Goal: Task Accomplishment & Management: Use online tool/utility

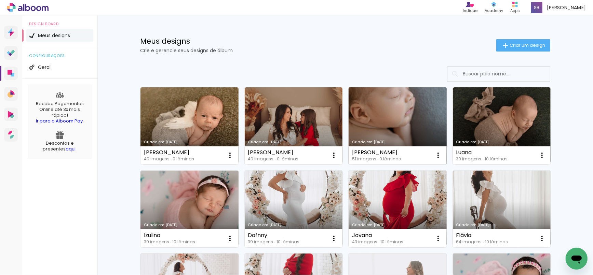
click at [415, 113] on link "Criado em [DATE]" at bounding box center [397, 125] width 98 height 77
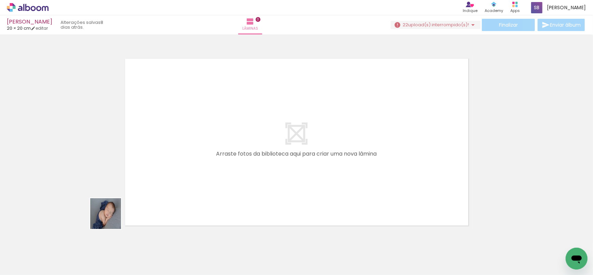
drag, startPoint x: 73, startPoint y: 260, endPoint x: 221, endPoint y: 114, distance: 208.4
click at [221, 114] on quentale-workspace at bounding box center [296, 137] width 593 height 275
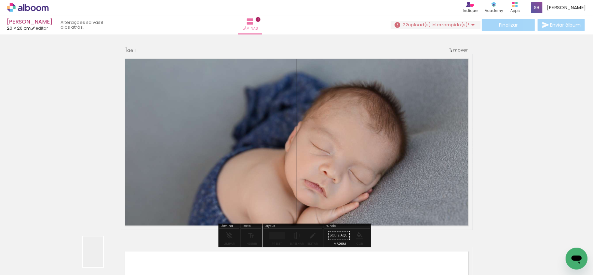
drag, startPoint x: 101, startPoint y: 260, endPoint x: 241, endPoint y: 113, distance: 202.4
click at [240, 115] on quentale-workspace at bounding box center [296, 137] width 593 height 275
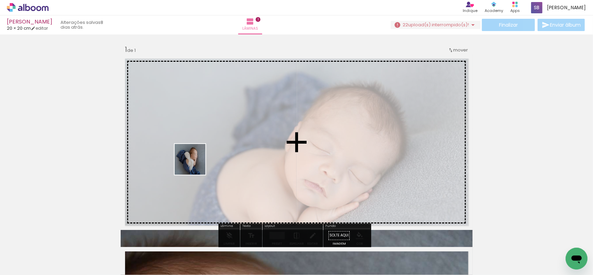
drag, startPoint x: 180, startPoint y: 187, endPoint x: 210, endPoint y: 149, distance: 48.1
click at [209, 147] on quentale-workspace at bounding box center [296, 137] width 593 height 275
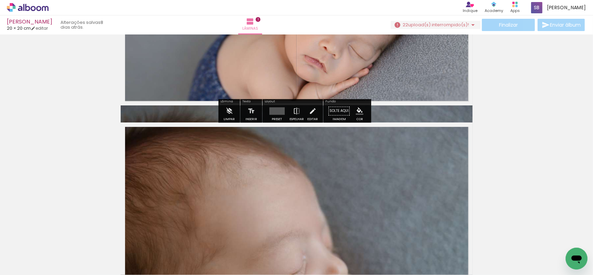
scroll to position [102, 0]
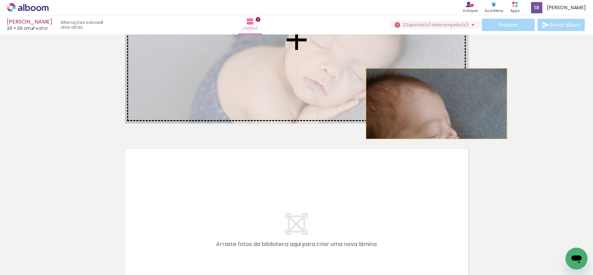
drag, startPoint x: 415, startPoint y: 186, endPoint x: 439, endPoint y: 83, distance: 106.0
click at [0, 0] on slot at bounding box center [0, 0] width 0 height 0
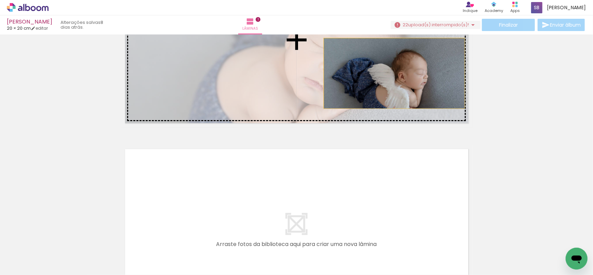
drag, startPoint x: 507, startPoint y: 126, endPoint x: 387, endPoint y: 68, distance: 132.8
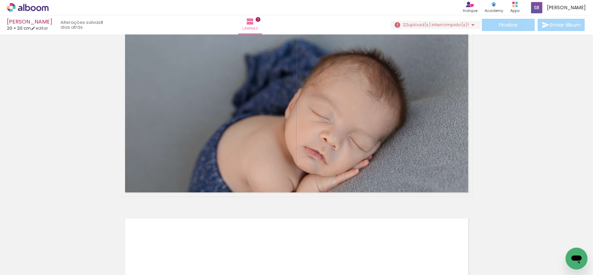
scroll to position [0, 0]
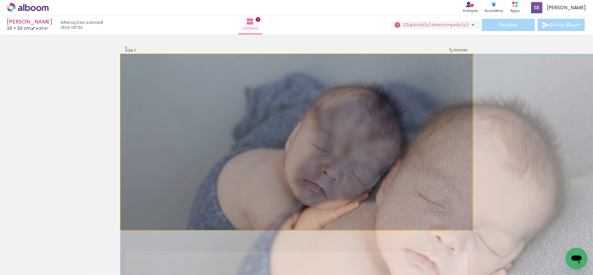
drag, startPoint x: 269, startPoint y: 131, endPoint x: 282, endPoint y: 72, distance: 60.8
click at [282, 72] on quentale-layouter at bounding box center [297, 142] width 352 height 176
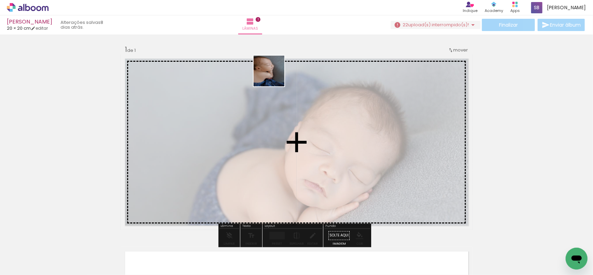
drag, startPoint x: 100, startPoint y: 250, endPoint x: 274, endPoint y: 76, distance: 246.1
click at [274, 76] on quentale-workspace at bounding box center [296, 137] width 593 height 275
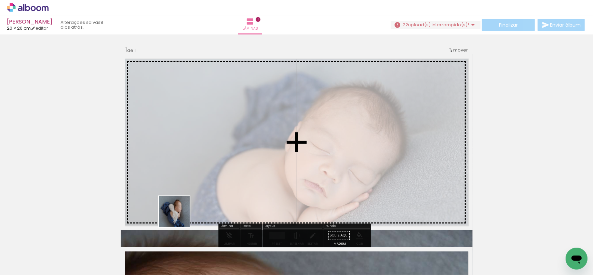
drag, startPoint x: 150, startPoint y: 260, endPoint x: 255, endPoint y: 131, distance: 166.5
click at [255, 133] on quentale-workspace at bounding box center [296, 137] width 593 height 275
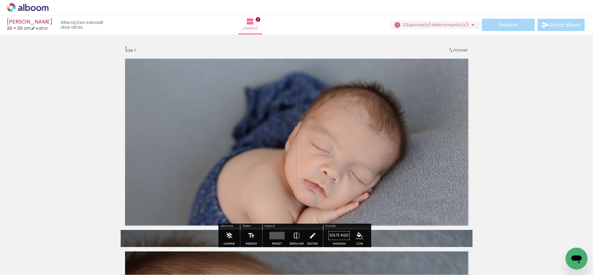
scroll to position [13, 0]
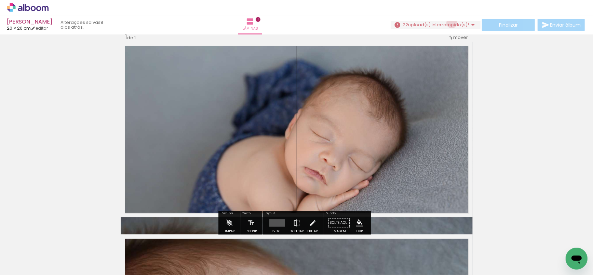
click at [449, 23] on span "upload(s) interrompido(s)!" at bounding box center [438, 25] width 61 height 6
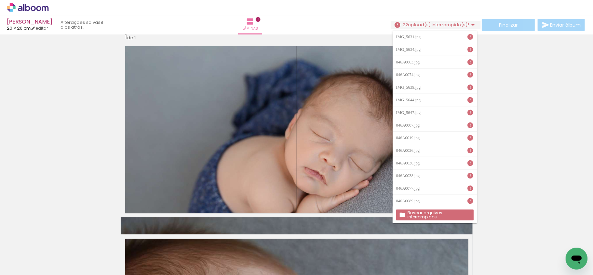
click at [540, 128] on div "Inserir lâmina 1 de 1" at bounding box center [296, 217] width 593 height 386
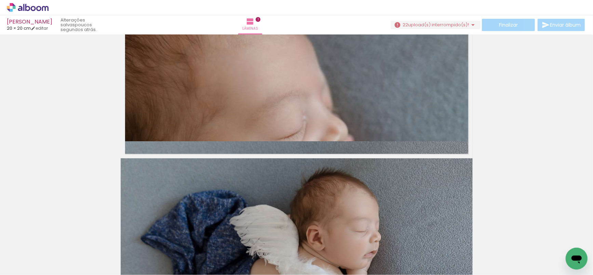
scroll to position [306, 0]
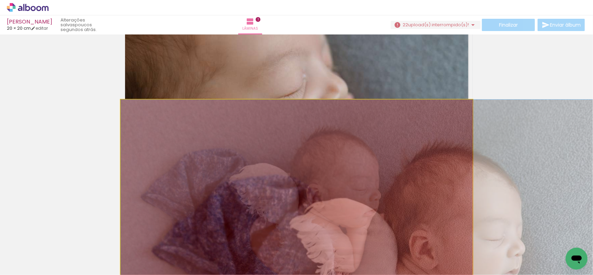
drag, startPoint x: 332, startPoint y: 188, endPoint x: 187, endPoint y: 265, distance: 164.9
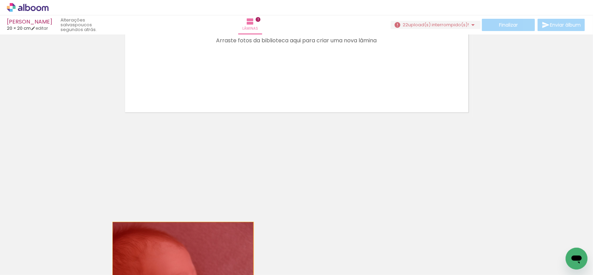
drag, startPoint x: 237, startPoint y: 134, endPoint x: 178, endPoint y: 259, distance: 138.4
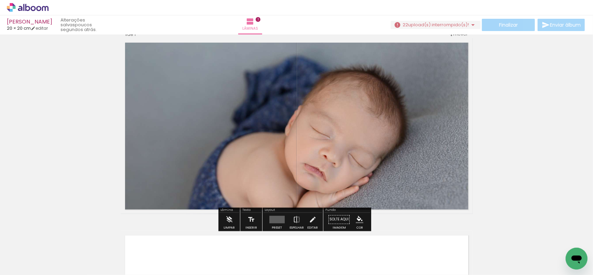
scroll to position [0, 0]
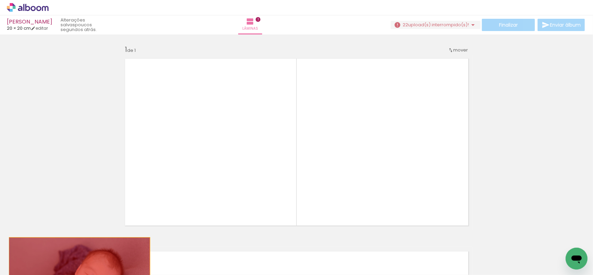
drag, startPoint x: 287, startPoint y: 92, endPoint x: 53, endPoint y: 279, distance: 299.7
click at [53, 275] on html "link( href="../../bower_components/polymer/polymer.html" rel="import" ) picture…" at bounding box center [296, 137] width 593 height 275
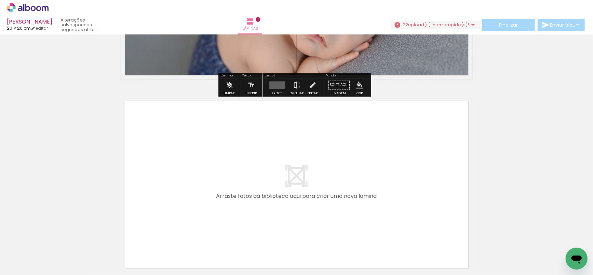
scroll to position [154, 0]
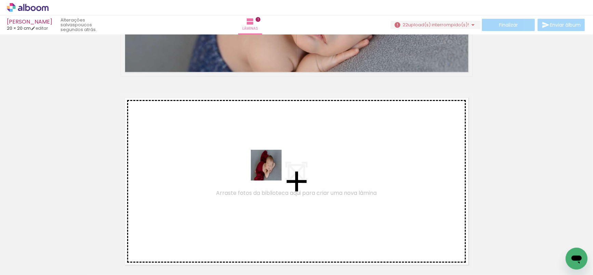
drag, startPoint x: 269, startPoint y: 226, endPoint x: 271, endPoint y: 170, distance: 55.4
click at [271, 170] on quentale-workspace at bounding box center [296, 137] width 593 height 275
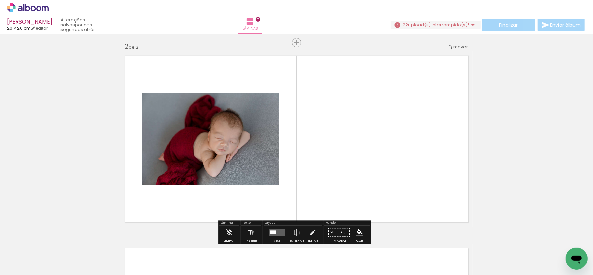
scroll to position [202, 0]
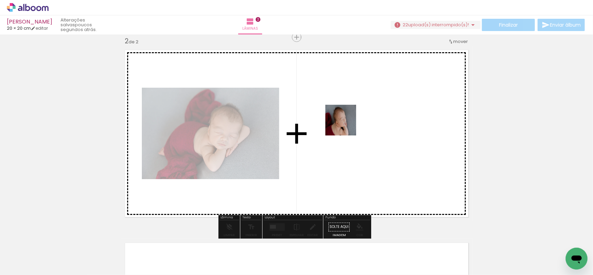
drag, startPoint x: 300, startPoint y: 258, endPoint x: 346, endPoint y: 125, distance: 140.5
click at [346, 125] on quentale-workspace at bounding box center [296, 137] width 593 height 275
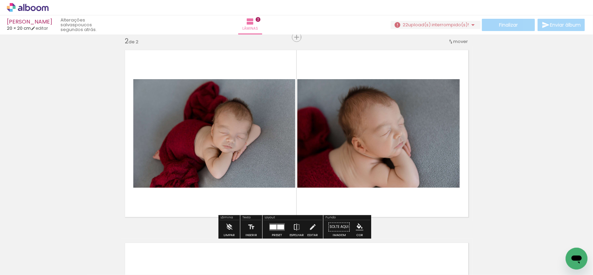
drag, startPoint x: 343, startPoint y: 254, endPoint x: 371, endPoint y: 148, distance: 110.3
click at [371, 147] on quentale-workspace at bounding box center [296, 137] width 593 height 275
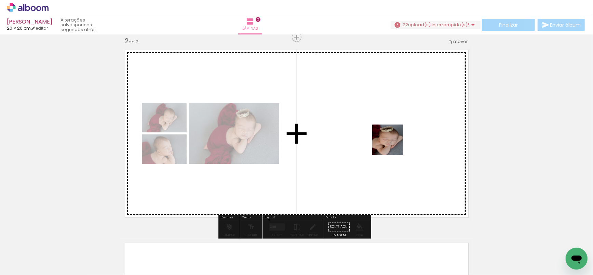
drag, startPoint x: 385, startPoint y: 243, endPoint x: 395, endPoint y: 138, distance: 105.7
click at [395, 138] on quentale-workspace at bounding box center [296, 137] width 593 height 275
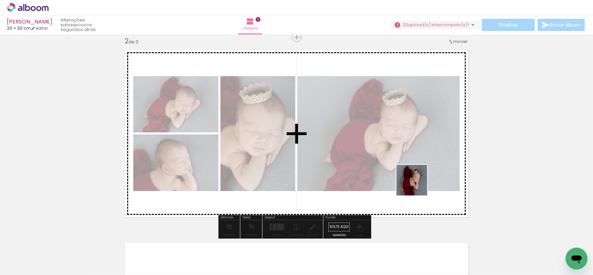
drag, startPoint x: 416, startPoint y: 254, endPoint x: 414, endPoint y: 170, distance: 84.1
click at [414, 170] on quentale-workspace at bounding box center [296, 137] width 593 height 275
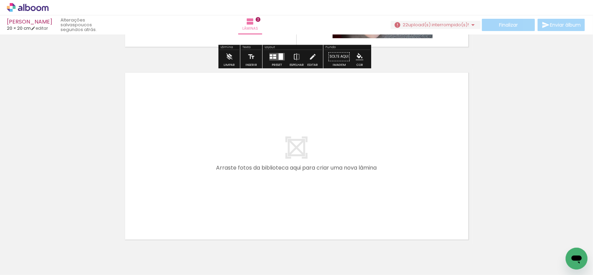
scroll to position [375, 0]
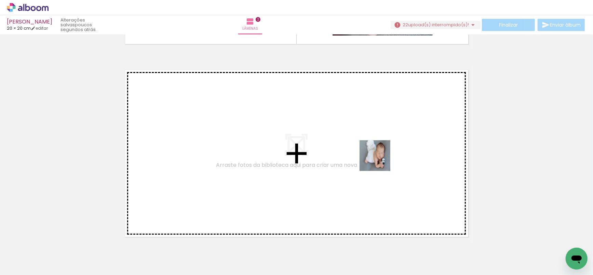
drag, startPoint x: 455, startPoint y: 253, endPoint x: 378, endPoint y: 159, distance: 121.1
click at [378, 159] on quentale-workspace at bounding box center [296, 137] width 593 height 275
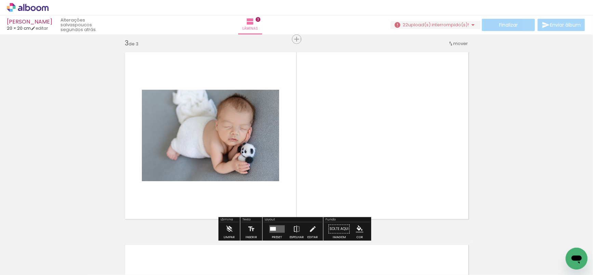
scroll to position [395, 0]
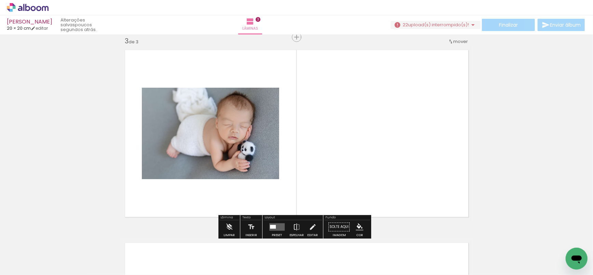
drag, startPoint x: 488, startPoint y: 252, endPoint x: 409, endPoint y: 174, distance: 111.3
click at [394, 163] on quentale-workspace at bounding box center [296, 137] width 593 height 275
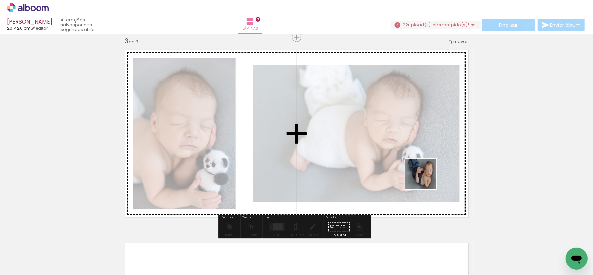
drag, startPoint x: 538, startPoint y: 254, endPoint x: 424, endPoint y: 170, distance: 141.5
click at [416, 169] on quentale-workspace at bounding box center [296, 137] width 593 height 275
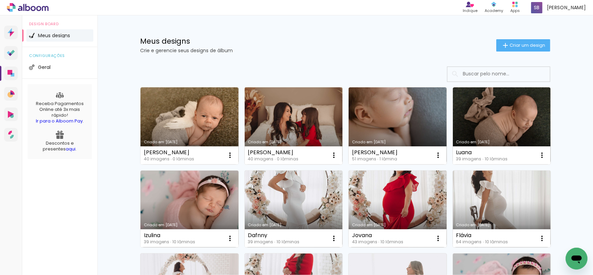
click at [302, 119] on link "Criado em [DATE]" at bounding box center [294, 125] width 98 height 77
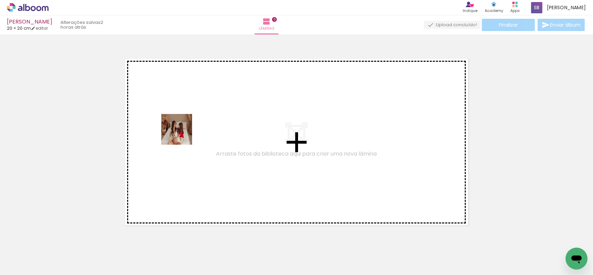
drag, startPoint x: 88, startPoint y: 233, endPoint x: 182, endPoint y: 135, distance: 135.8
click at [182, 135] on quentale-workspace at bounding box center [296, 137] width 593 height 275
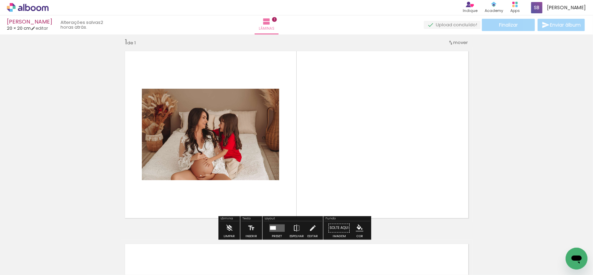
scroll to position [9, 0]
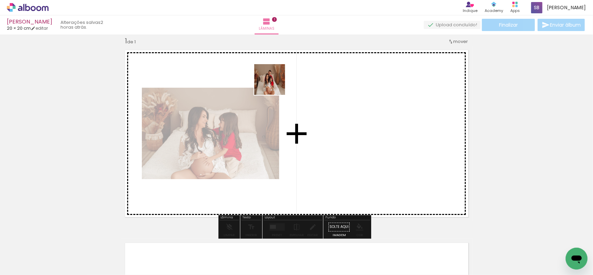
drag, startPoint x: 117, startPoint y: 251, endPoint x: 281, endPoint y: 83, distance: 234.3
click at [281, 77] on quentale-workspace at bounding box center [296, 137] width 593 height 275
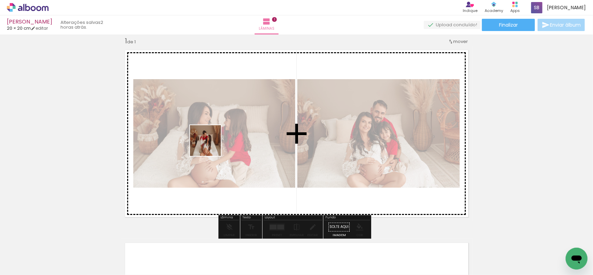
drag, startPoint x: 147, startPoint y: 255, endPoint x: 211, endPoint y: 145, distance: 127.5
click at [211, 145] on quentale-workspace at bounding box center [296, 137] width 593 height 275
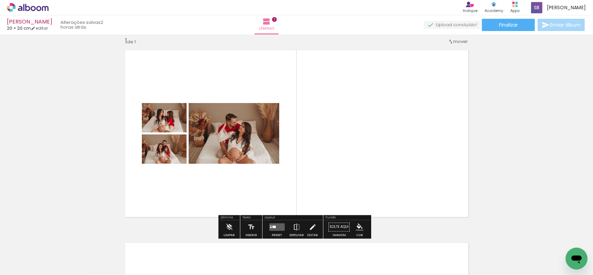
drag, startPoint x: 240, startPoint y: 153, endPoint x: 259, endPoint y: 133, distance: 27.3
click at [251, 144] on quentale-workspace at bounding box center [296, 137] width 593 height 275
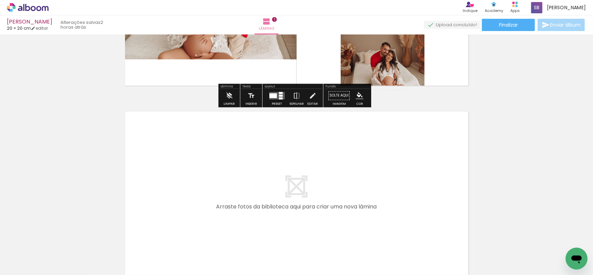
scroll to position [161, 0]
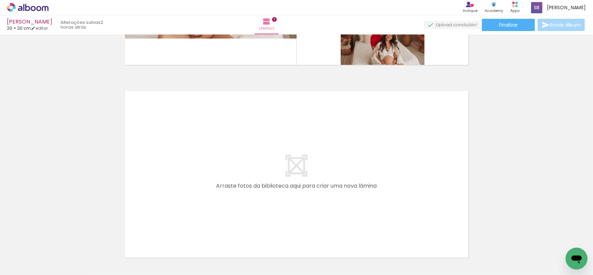
drag, startPoint x: 220, startPoint y: 237, endPoint x: 219, endPoint y: 187, distance: 50.2
click at [219, 187] on quentale-workspace at bounding box center [296, 137] width 593 height 275
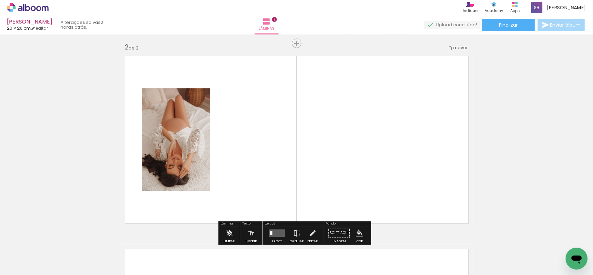
scroll to position [202, 0]
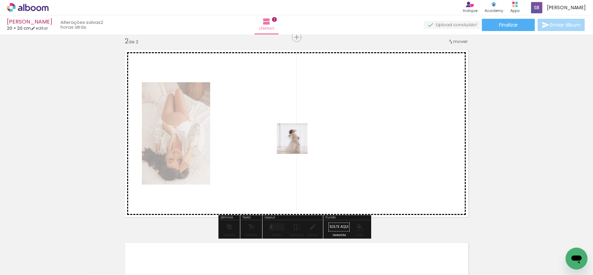
drag, startPoint x: 276, startPoint y: 231, endPoint x: 297, endPoint y: 194, distance: 42.5
click at [300, 135] on quentale-workspace at bounding box center [296, 137] width 593 height 275
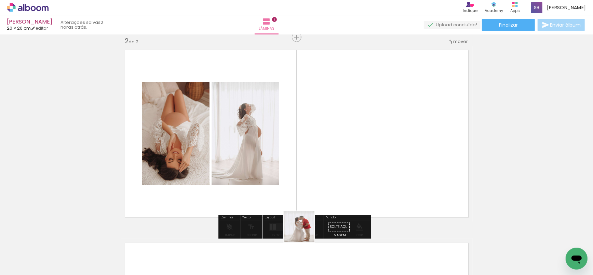
drag, startPoint x: 295, startPoint y: 252, endPoint x: 346, endPoint y: 161, distance: 103.8
click at [334, 154] on quentale-workspace at bounding box center [296, 137] width 593 height 275
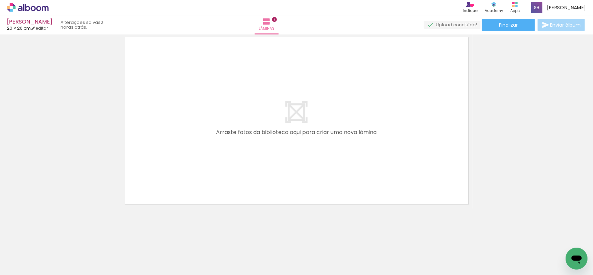
scroll to position [366, 0]
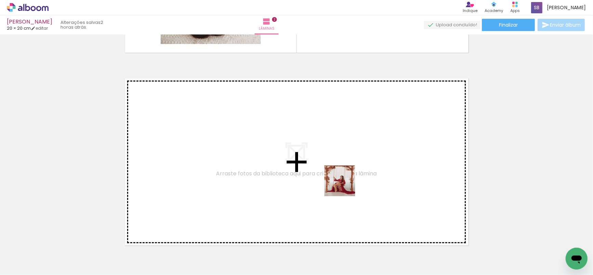
drag, startPoint x: 345, startPoint y: 194, endPoint x: 345, endPoint y: 181, distance: 13.7
click at [345, 181] on quentale-workspace at bounding box center [296, 137] width 593 height 275
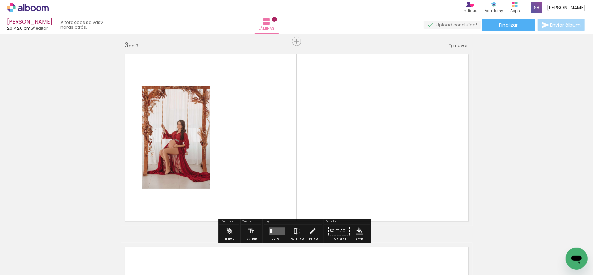
scroll to position [395, 0]
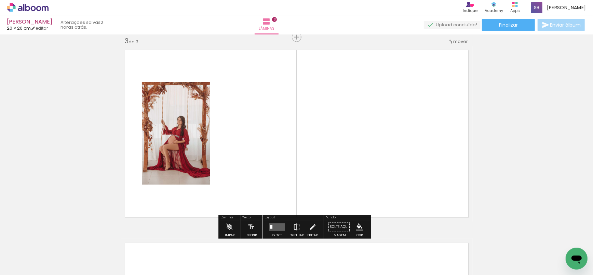
drag, startPoint x: 386, startPoint y: 246, endPoint x: 392, endPoint y: 177, distance: 70.0
click at [383, 137] on quentale-workspace at bounding box center [296, 137] width 593 height 275
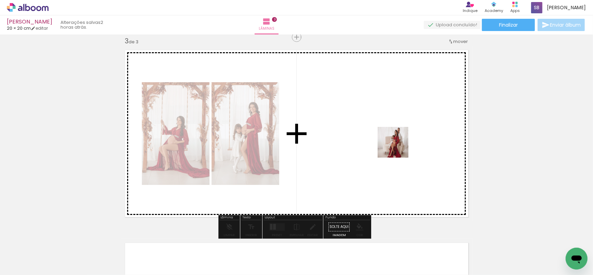
drag, startPoint x: 418, startPoint y: 244, endPoint x: 388, endPoint y: 124, distance: 123.6
click at [388, 124] on quentale-workspace at bounding box center [296, 137] width 593 height 275
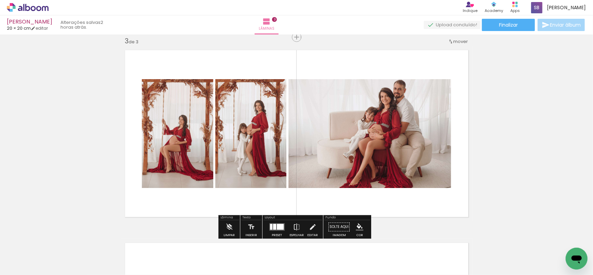
drag, startPoint x: 449, startPoint y: 243, endPoint x: 420, endPoint y: 136, distance: 110.8
click at [420, 136] on quentale-workspace at bounding box center [296, 137] width 593 height 275
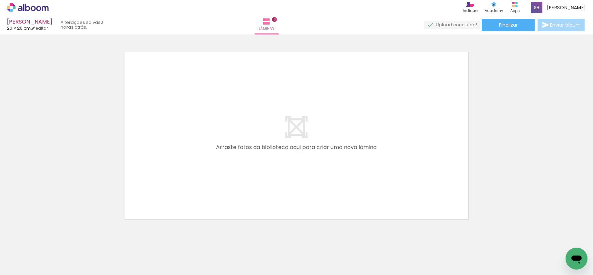
scroll to position [589, 0]
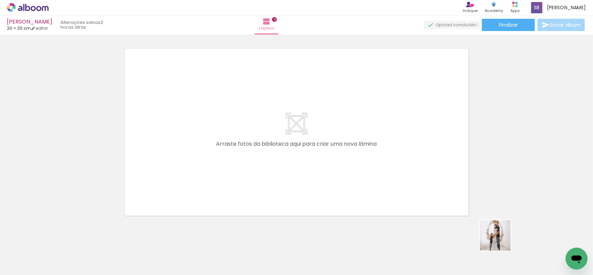
drag, startPoint x: 501, startPoint y: 243, endPoint x: 281, endPoint y: 102, distance: 261.2
click at [314, 104] on quentale-workspace at bounding box center [296, 137] width 593 height 275
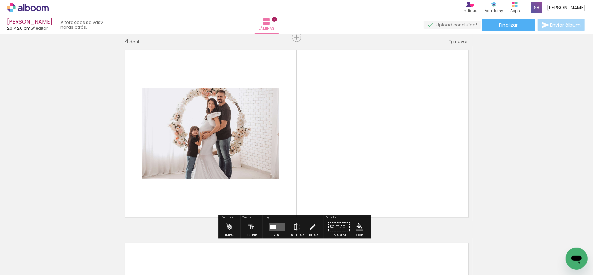
scroll to position [0, 282]
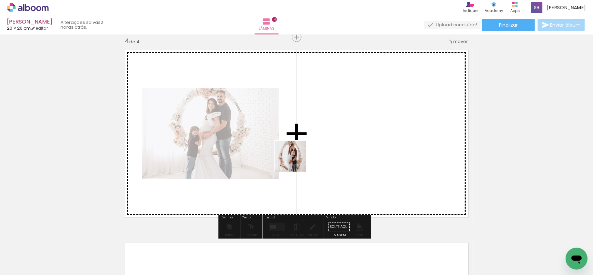
drag, startPoint x: 245, startPoint y: 251, endPoint x: 297, endPoint y: 160, distance: 104.8
click at [297, 160] on quentale-workspace at bounding box center [296, 137] width 593 height 275
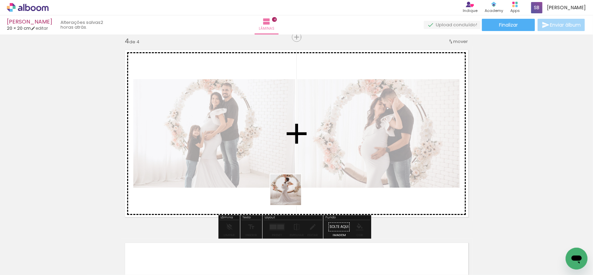
drag, startPoint x: 291, startPoint y: 195, endPoint x: 318, endPoint y: 182, distance: 30.1
click at [311, 119] on quentale-workspace at bounding box center [296, 137] width 593 height 275
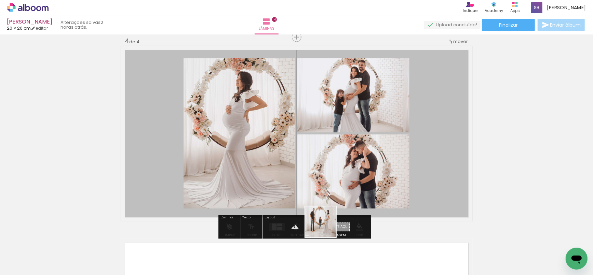
drag, startPoint x: 321, startPoint y: 247, endPoint x: 346, endPoint y: 140, distance: 110.1
click at [346, 140] on quentale-workspace at bounding box center [296, 137] width 593 height 275
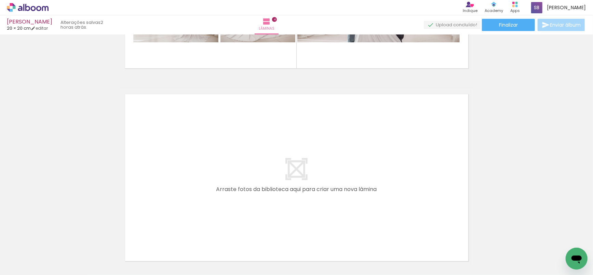
scroll to position [0, 434]
drag, startPoint x: 212, startPoint y: 257, endPoint x: 245, endPoint y: 186, distance: 78.0
click at [245, 186] on quentale-workspace at bounding box center [296, 137] width 593 height 275
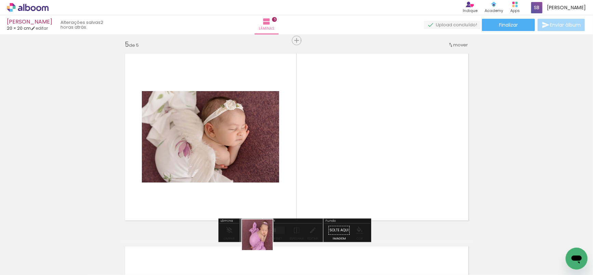
scroll to position [780, 0]
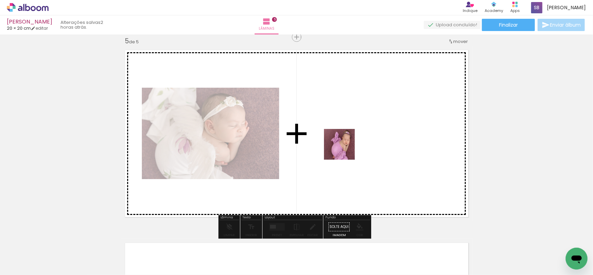
drag, startPoint x: 262, startPoint y: 240, endPoint x: 351, endPoint y: 141, distance: 132.8
click at [351, 141] on quentale-workspace at bounding box center [296, 137] width 593 height 275
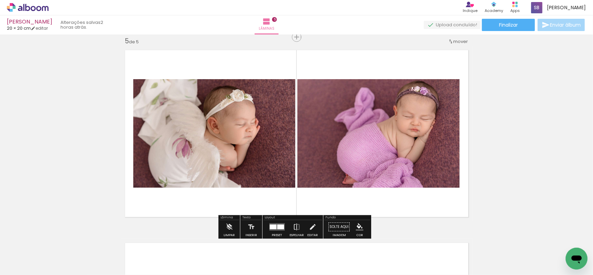
drag, startPoint x: 443, startPoint y: 253, endPoint x: 475, endPoint y: 226, distance: 41.5
click at [418, 162] on quentale-workspace at bounding box center [296, 137] width 593 height 275
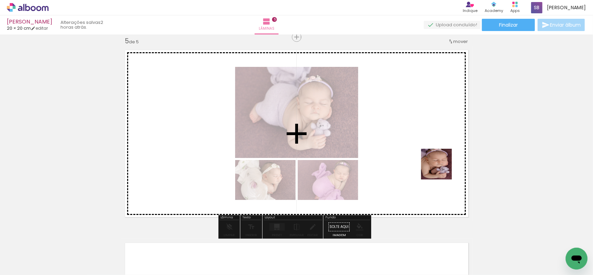
drag, startPoint x: 458, startPoint y: 210, endPoint x: 441, endPoint y: 167, distance: 46.2
click at [441, 169] on quentale-workspace at bounding box center [296, 137] width 593 height 275
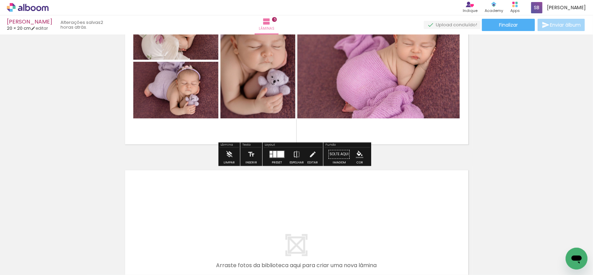
scroll to position [863, 0]
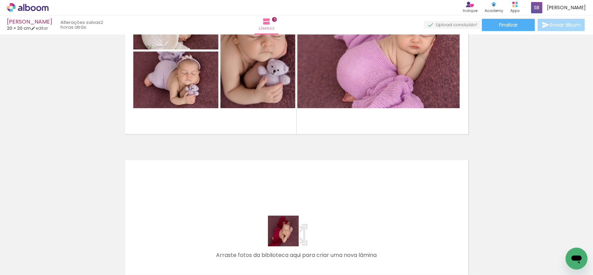
drag, startPoint x: 288, startPoint y: 236, endPoint x: 288, endPoint y: 208, distance: 28.0
click at [288, 208] on quentale-workspace at bounding box center [296, 137] width 593 height 275
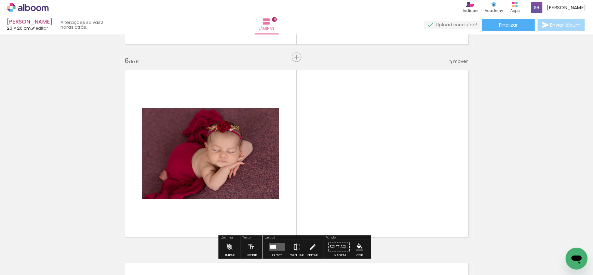
scroll to position [973, 0]
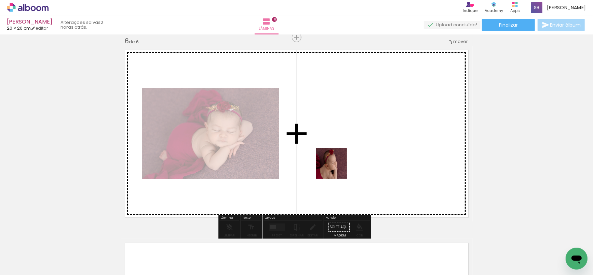
drag, startPoint x: 332, startPoint y: 188, endPoint x: 337, endPoint y: 166, distance: 22.9
click at [337, 166] on quentale-workspace at bounding box center [296, 137] width 593 height 275
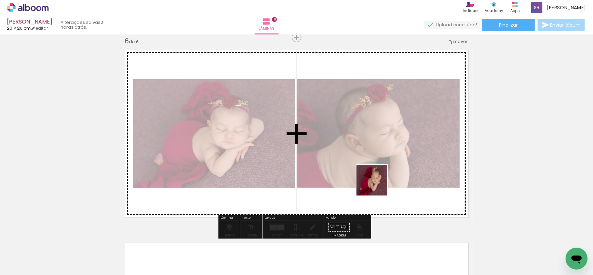
drag, startPoint x: 360, startPoint y: 247, endPoint x: 396, endPoint y: 182, distance: 74.1
click at [386, 152] on quentale-workspace at bounding box center [296, 137] width 593 height 275
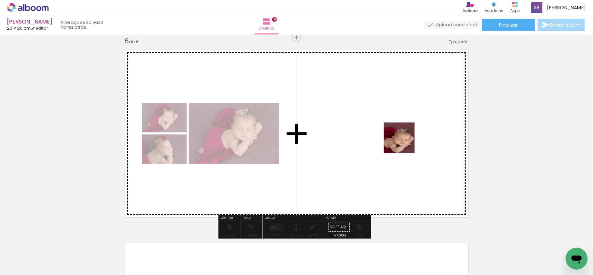
drag, startPoint x: 404, startPoint y: 173, endPoint x: 404, endPoint y: 143, distance: 29.7
click at [404, 143] on quentale-workspace at bounding box center [296, 137] width 593 height 275
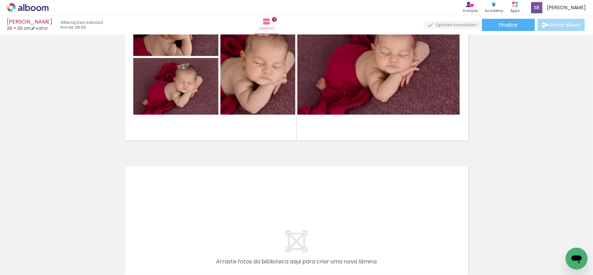
scroll to position [0, 750]
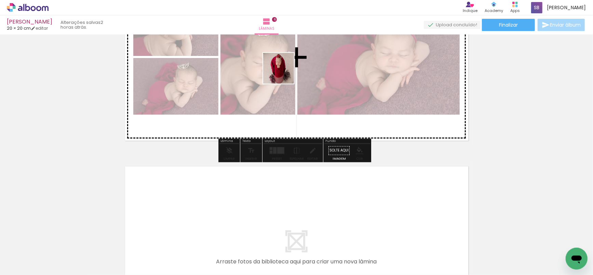
drag, startPoint x: 202, startPoint y: 252, endPoint x: 284, endPoint y: 73, distance: 196.3
click at [284, 73] on quentale-workspace at bounding box center [296, 137] width 593 height 275
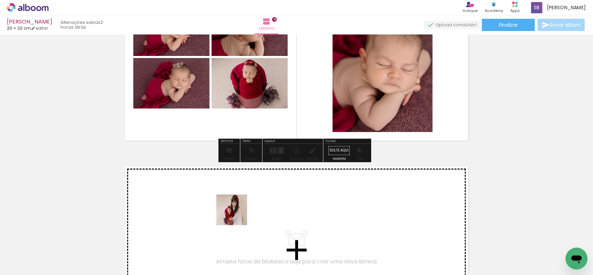
drag, startPoint x: 238, startPoint y: 224, endPoint x: 234, endPoint y: 206, distance: 18.2
click at [234, 206] on quentale-workspace at bounding box center [296, 137] width 593 height 275
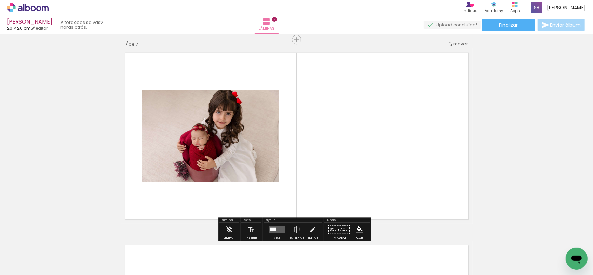
scroll to position [1166, 0]
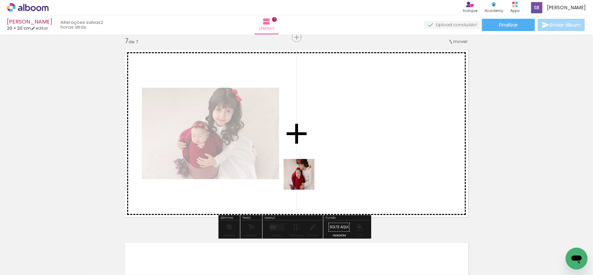
drag, startPoint x: 300, startPoint y: 190, endPoint x: 346, endPoint y: 115, distance: 88.0
click at [346, 115] on quentale-workspace at bounding box center [296, 137] width 593 height 275
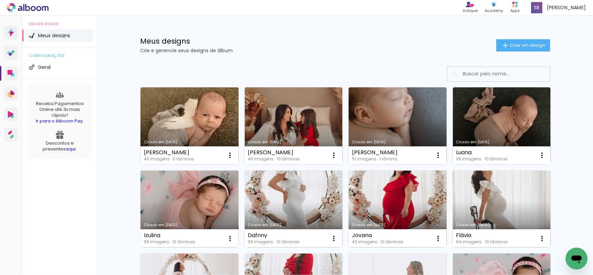
click at [182, 115] on link "Criado em [DATE]" at bounding box center [189, 125] width 98 height 77
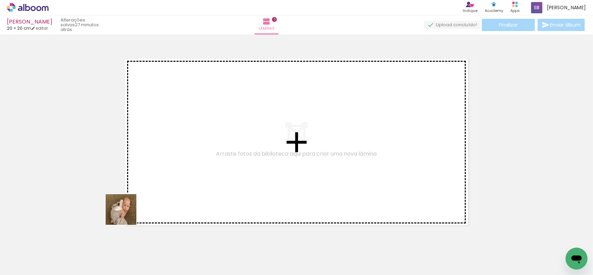
drag, startPoint x: 70, startPoint y: 252, endPoint x: 241, endPoint y: 140, distance: 204.8
click at [234, 145] on quentale-workspace at bounding box center [296, 137] width 593 height 275
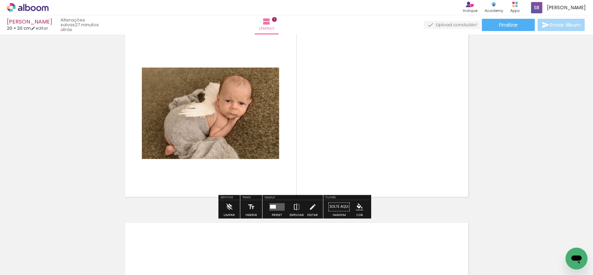
scroll to position [46, 0]
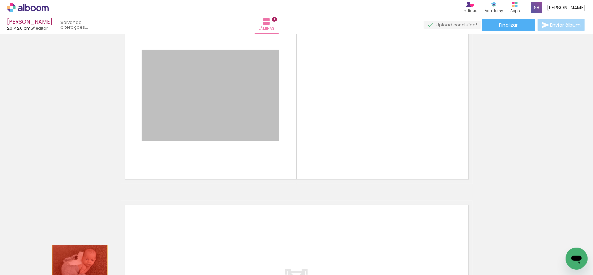
drag, startPoint x: 213, startPoint y: 103, endPoint x: 77, endPoint y: 263, distance: 210.1
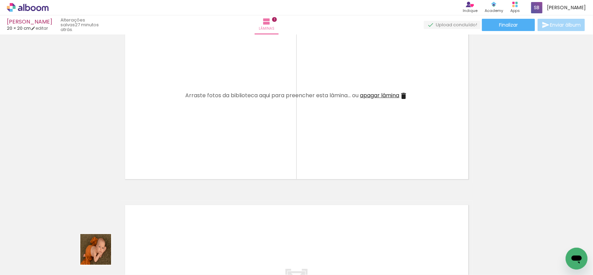
drag, startPoint x: 101, startPoint y: 255, endPoint x: 190, endPoint y: 148, distance: 138.7
click at [193, 125] on quentale-workspace at bounding box center [296, 137] width 593 height 275
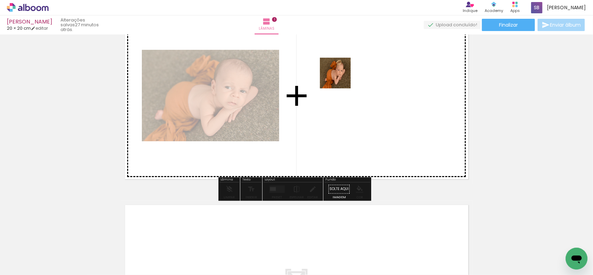
drag, startPoint x: 145, startPoint y: 264, endPoint x: 341, endPoint y: 77, distance: 271.5
click at [341, 77] on quentale-workspace at bounding box center [296, 137] width 593 height 275
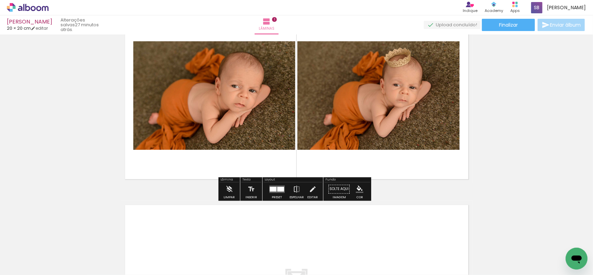
drag, startPoint x: 186, startPoint y: 254, endPoint x: 310, endPoint y: 95, distance: 201.5
click at [306, 88] on quentale-workspace at bounding box center [296, 137] width 593 height 275
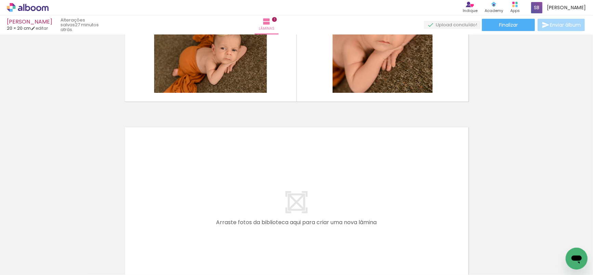
scroll to position [130, 0]
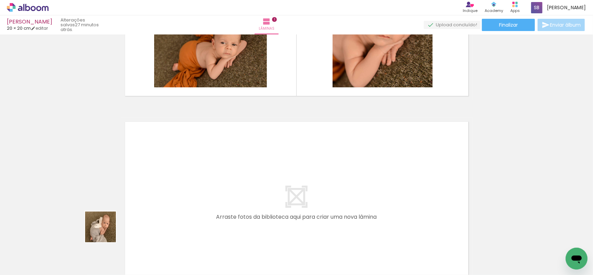
drag, startPoint x: 106, startPoint y: 232, endPoint x: 223, endPoint y: 150, distance: 143.6
click at [223, 150] on quentale-workspace at bounding box center [296, 137] width 593 height 275
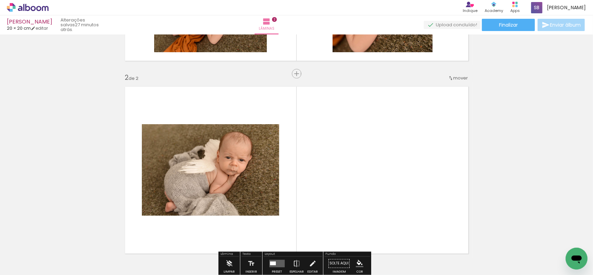
scroll to position [202, 0]
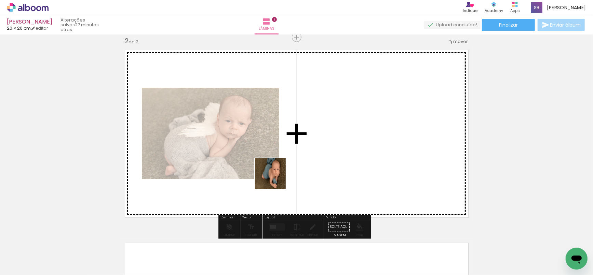
drag, startPoint x: 220, startPoint y: 257, endPoint x: 319, endPoint y: 113, distance: 175.0
click at [319, 113] on quentale-workspace at bounding box center [296, 137] width 593 height 275
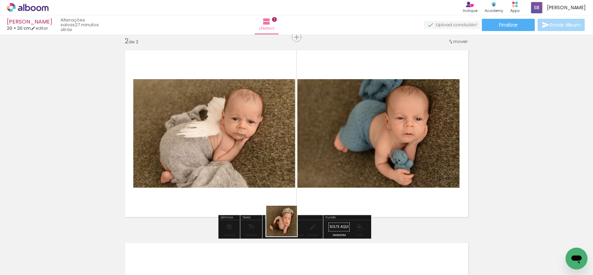
drag, startPoint x: 281, startPoint y: 235, endPoint x: 321, endPoint y: 176, distance: 71.6
click at [312, 189] on quentale-workspace at bounding box center [296, 137] width 593 height 275
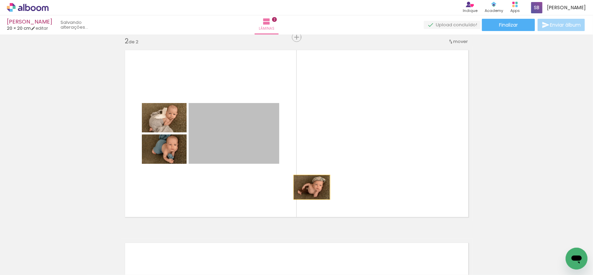
drag, startPoint x: 260, startPoint y: 140, endPoint x: 345, endPoint y: 151, distance: 85.0
click at [345, 152] on quentale-layouter at bounding box center [297, 134] width 352 height 176
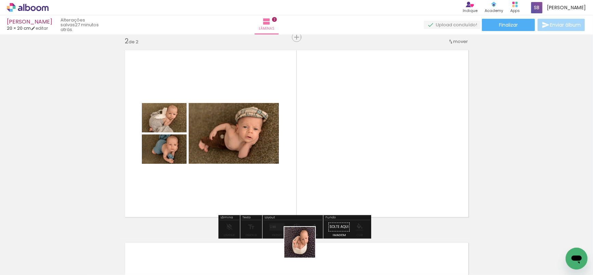
drag, startPoint x: 300, startPoint y: 258, endPoint x: 354, endPoint y: 180, distance: 94.7
click at [354, 180] on quentale-workspace at bounding box center [296, 137] width 593 height 275
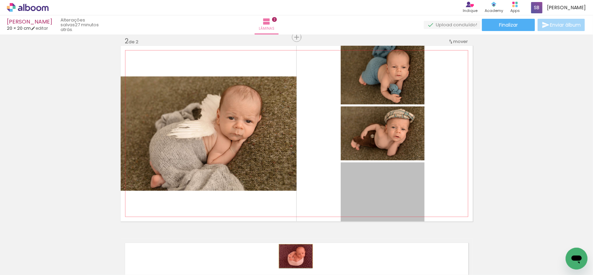
drag, startPoint x: 392, startPoint y: 194, endPoint x: 293, endPoint y: 256, distance: 116.8
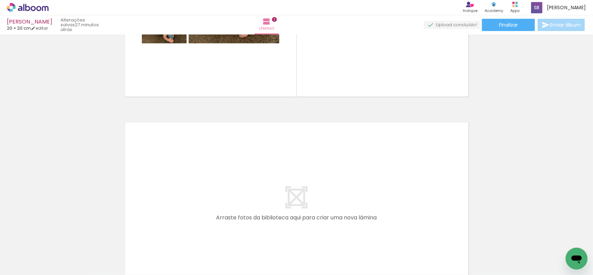
scroll to position [0, 138]
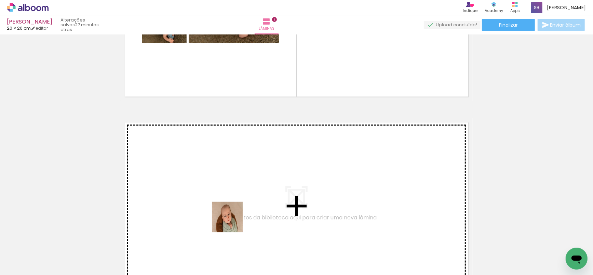
drag, startPoint x: 211, startPoint y: 257, endPoint x: 234, endPoint y: 219, distance: 44.7
click at [234, 219] on quentale-workspace at bounding box center [296, 137] width 593 height 275
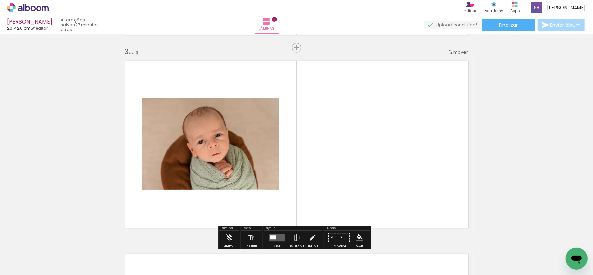
scroll to position [395, 0]
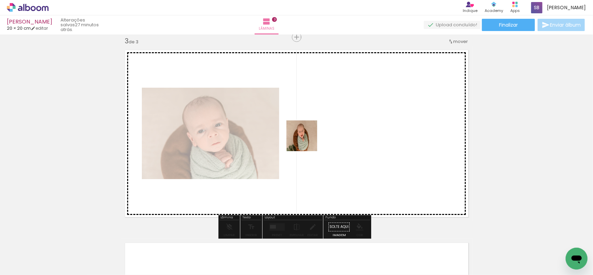
drag, startPoint x: 270, startPoint y: 207, endPoint x: 322, endPoint y: 117, distance: 103.6
click at [322, 117] on quentale-workspace at bounding box center [296, 137] width 593 height 275
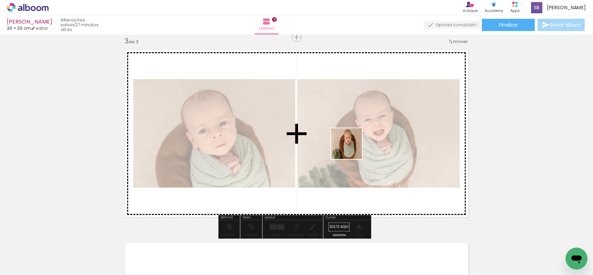
drag, startPoint x: 343, startPoint y: 162, endPoint x: 356, endPoint y: 144, distance: 21.9
click at [353, 147] on quentale-workspace at bounding box center [296, 137] width 593 height 275
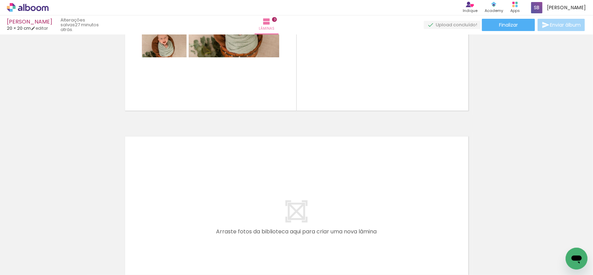
scroll to position [0, 345]
drag, startPoint x: 108, startPoint y: 260, endPoint x: 202, endPoint y: 173, distance: 128.1
click at [202, 173] on quentale-workspace at bounding box center [296, 137] width 593 height 275
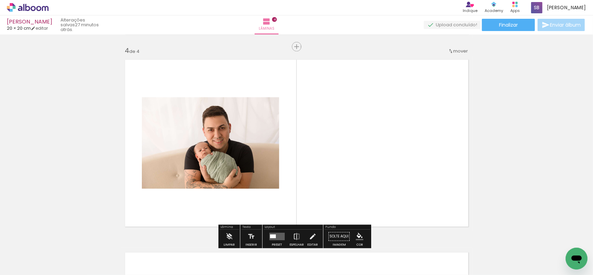
scroll to position [588, 0]
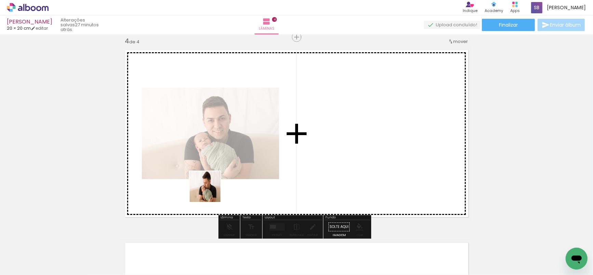
drag, startPoint x: 153, startPoint y: 252, endPoint x: 288, endPoint y: 151, distance: 168.6
click at [303, 119] on quentale-workspace at bounding box center [296, 137] width 593 height 275
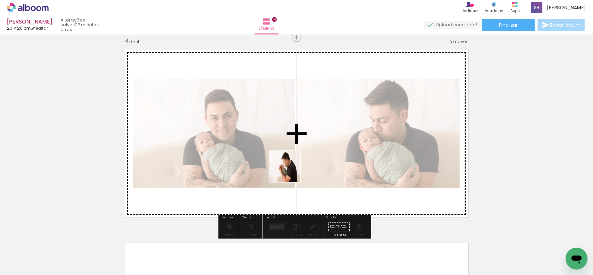
drag, startPoint x: 280, startPoint y: 191, endPoint x: 314, endPoint y: 182, distance: 34.7
click at [290, 171] on quentale-workspace at bounding box center [296, 137] width 593 height 275
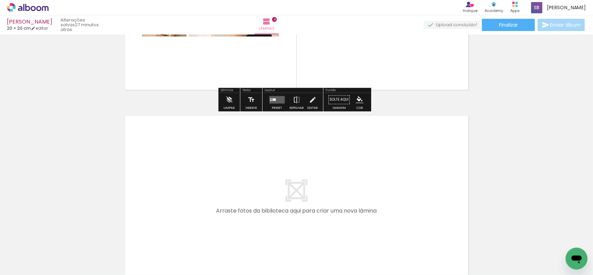
scroll to position [723, 0]
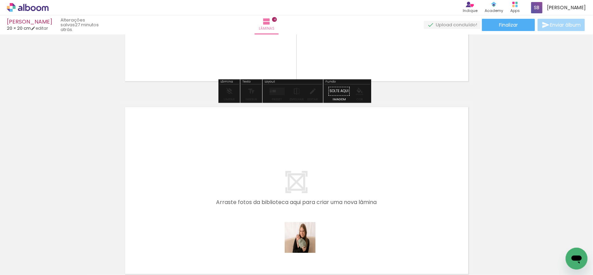
drag, startPoint x: 305, startPoint y: 243, endPoint x: 316, endPoint y: 194, distance: 50.4
click at [316, 194] on quentale-workspace at bounding box center [296, 137] width 593 height 275
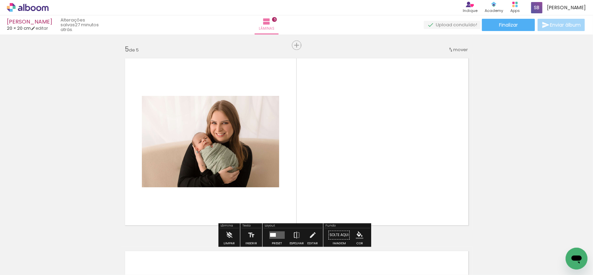
scroll to position [780, 0]
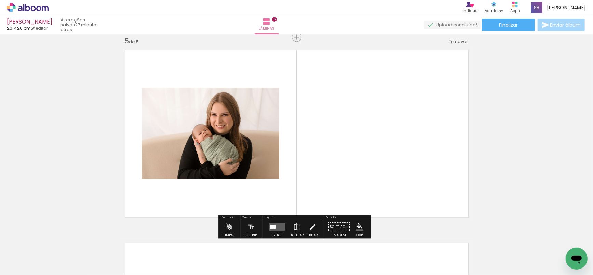
drag, startPoint x: 347, startPoint y: 256, endPoint x: 370, endPoint y: 162, distance: 97.2
click at [370, 162] on quentale-workspace at bounding box center [296, 137] width 593 height 275
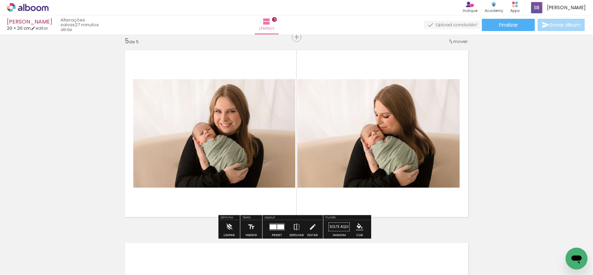
drag, startPoint x: 385, startPoint y: 257, endPoint x: 405, endPoint y: 146, distance: 113.5
click at [403, 148] on quentale-workspace at bounding box center [296, 137] width 593 height 275
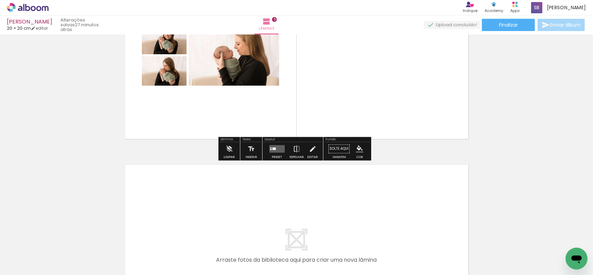
scroll to position [880, 0]
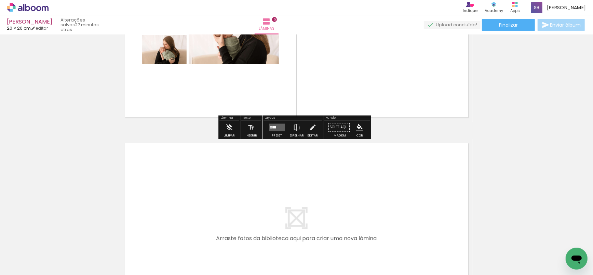
drag, startPoint x: 189, startPoint y: 258, endPoint x: 219, endPoint y: 210, distance: 56.8
click at [219, 210] on quentale-workspace at bounding box center [296, 137] width 593 height 275
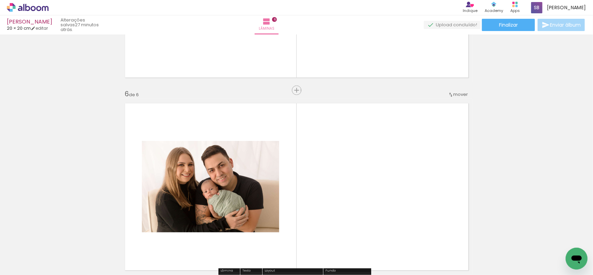
scroll to position [973, 0]
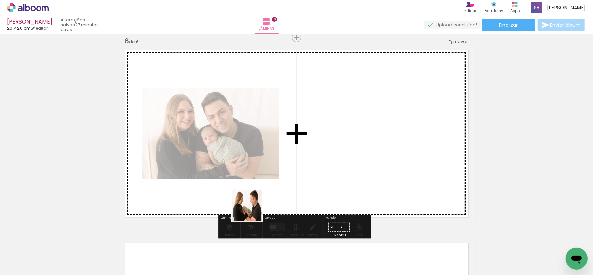
drag, startPoint x: 235, startPoint y: 232, endPoint x: 331, endPoint y: 143, distance: 130.3
click at [331, 143] on quentale-workspace at bounding box center [296, 137] width 593 height 275
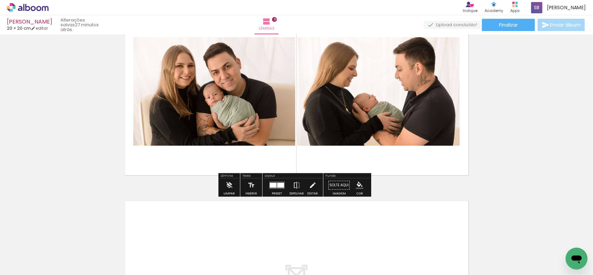
scroll to position [1118, 0]
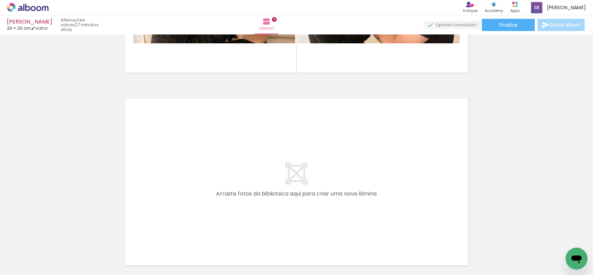
drag, startPoint x: 411, startPoint y: 247, endPoint x: 437, endPoint y: 233, distance: 29.2
click at [411, 201] on quentale-workspace at bounding box center [296, 137] width 593 height 275
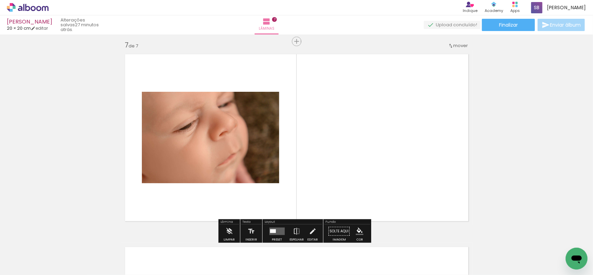
scroll to position [1166, 0]
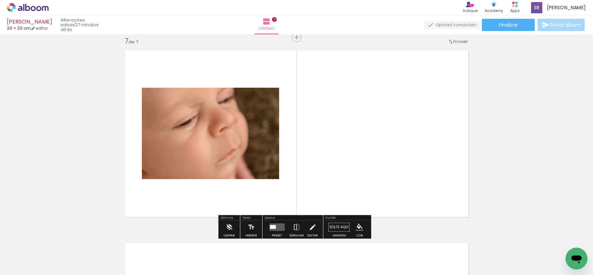
drag, startPoint x: 451, startPoint y: 217, endPoint x: 447, endPoint y: 189, distance: 28.6
click at [428, 165] on quentale-workspace at bounding box center [296, 137] width 593 height 275
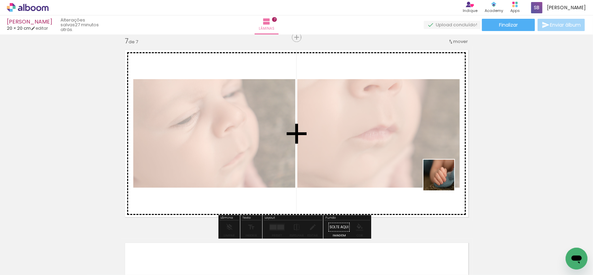
drag, startPoint x: 470, startPoint y: 204, endPoint x: 443, endPoint y: 185, distance: 33.4
click at [443, 179] on quentale-workspace at bounding box center [296, 137] width 593 height 275
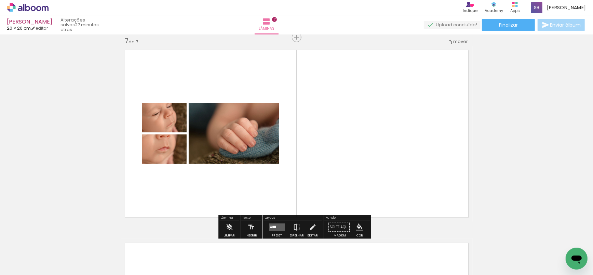
drag, startPoint x: 402, startPoint y: 165, endPoint x: 367, endPoint y: 154, distance: 37.1
click at [367, 154] on quentale-workspace at bounding box center [296, 137] width 593 height 275
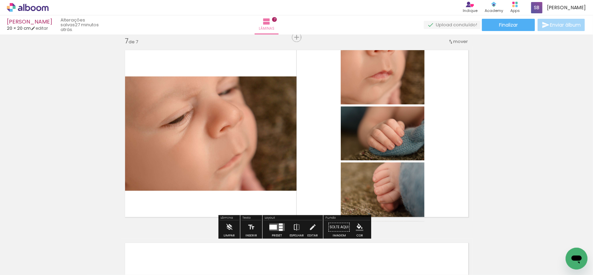
scroll to position [0, 0]
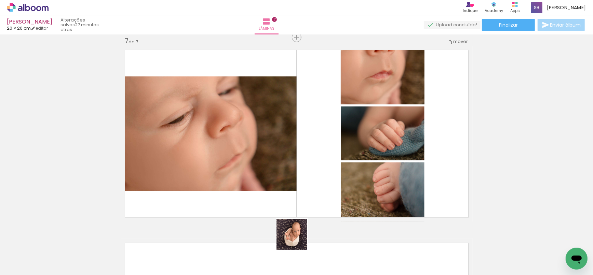
drag, startPoint x: 297, startPoint y: 254, endPoint x: 556, endPoint y: 179, distance: 269.8
click at [299, 175] on quentale-workspace at bounding box center [296, 137] width 593 height 275
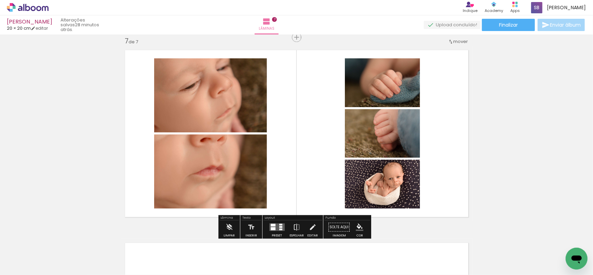
click at [452, 44] on div "mover" at bounding box center [458, 41] width 20 height 11
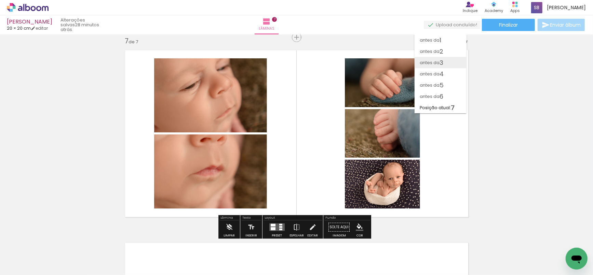
click at [440, 64] on span "3" at bounding box center [442, 62] width 4 height 11
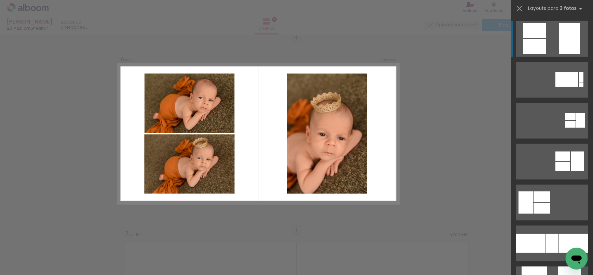
click at [546, 47] on quentale-layouter at bounding box center [552, 39] width 72 height 36
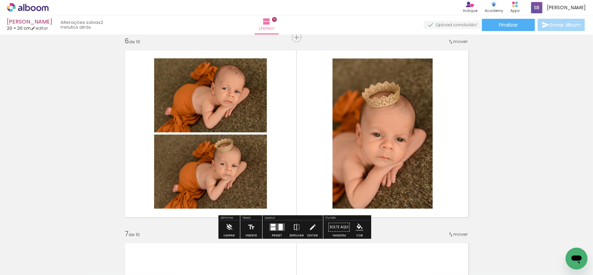
click at [456, 150] on quentale-layouter at bounding box center [297, 134] width 352 height 176
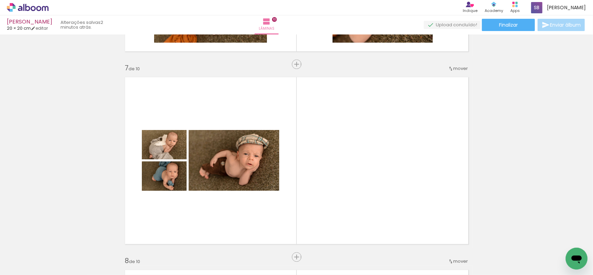
scroll to position [1187, 0]
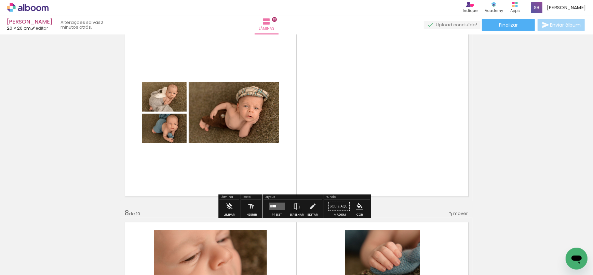
click at [275, 206] on quentale-layouter at bounding box center [276, 207] width 15 height 8
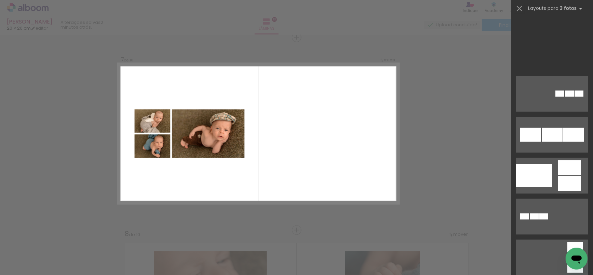
scroll to position [1436, 0]
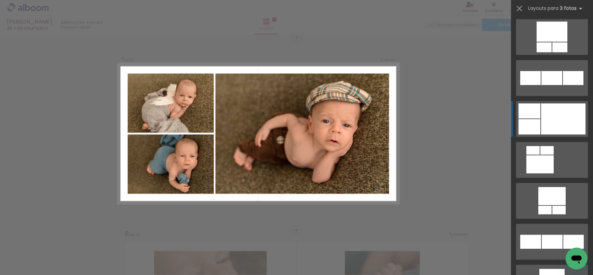
click at [568, 115] on div at bounding box center [563, 118] width 44 height 31
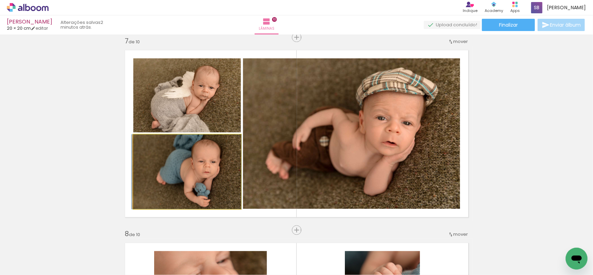
drag, startPoint x: 176, startPoint y: 178, endPoint x: 273, endPoint y: 197, distance: 98.9
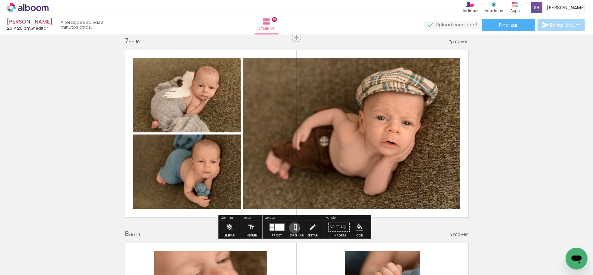
click at [293, 228] on iron-icon at bounding box center [297, 227] width 8 height 14
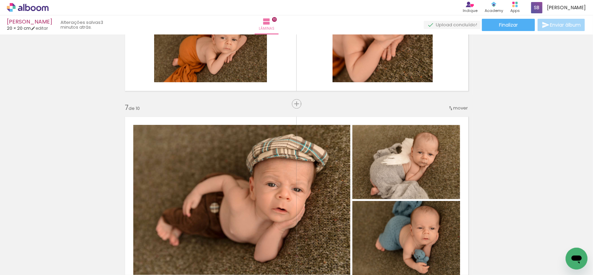
scroll to position [1082, 0]
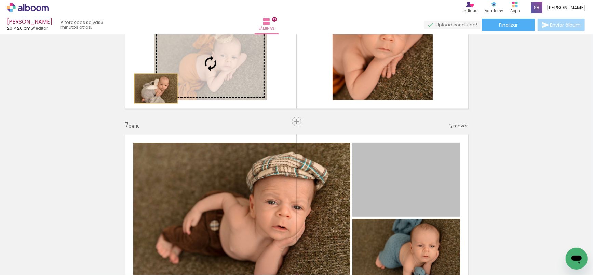
drag, startPoint x: 396, startPoint y: 166, endPoint x: 153, endPoint y: 88, distance: 254.9
click at [153, 88] on div "Inserir lâmina 1 de 10 Inserir lâmina 2 de 10 Inserir lâmina 3 de 10 Inserir lâ…" at bounding box center [296, 16] width 593 height 2123
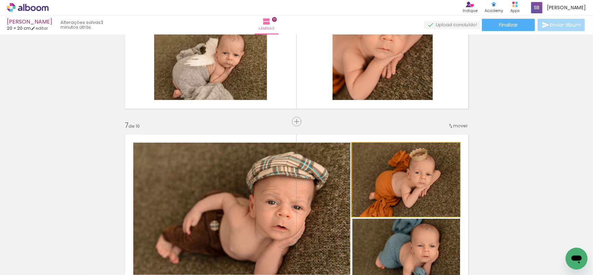
drag, startPoint x: 430, startPoint y: 185, endPoint x: 426, endPoint y: 185, distance: 4.1
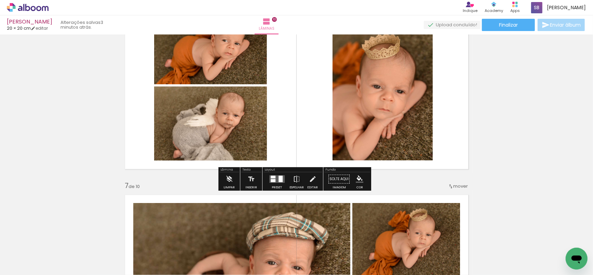
scroll to position [1019, 0]
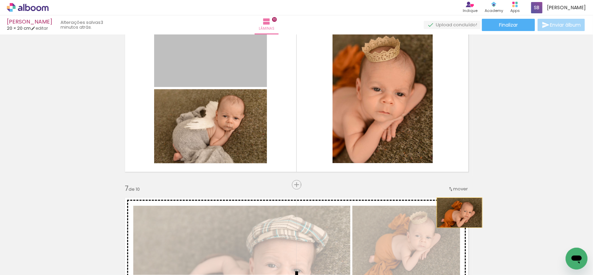
drag, startPoint x: 216, startPoint y: 62, endPoint x: 456, endPoint y: 212, distance: 283.3
click at [456, 212] on div "Inserir lâmina 1 de 10 Inserir lâmina 2 de 10 Inserir lâmina 3 de 10 Inserir lâ…" at bounding box center [296, 79] width 593 height 2123
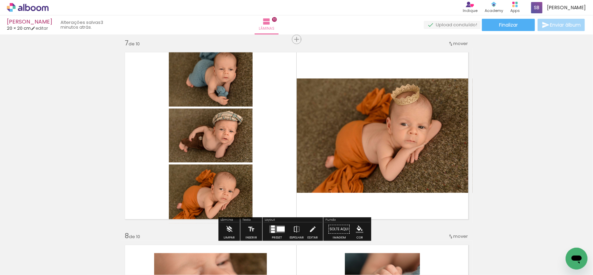
scroll to position [1137, 0]
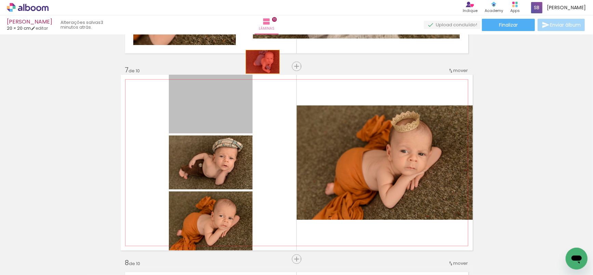
drag, startPoint x: 212, startPoint y: 112, endPoint x: 277, endPoint y: 49, distance: 90.8
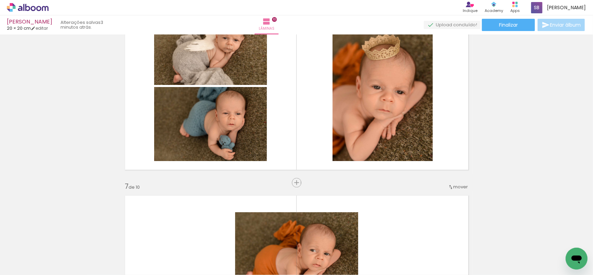
scroll to position [1000, 0]
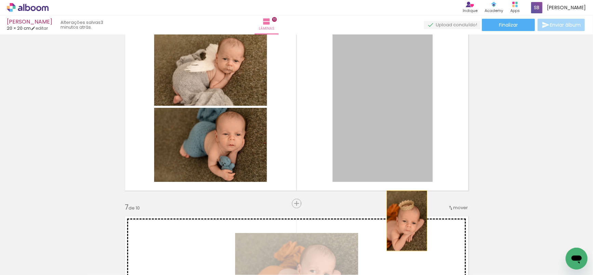
drag, startPoint x: 391, startPoint y: 134, endPoint x: 404, endPoint y: 222, distance: 89.0
click at [404, 222] on div "Inserir lâmina 1 de 10 Inserir lâmina 2 de 10 Inserir lâmina 3 de 10 Inserir lâ…" at bounding box center [296, 98] width 593 height 2123
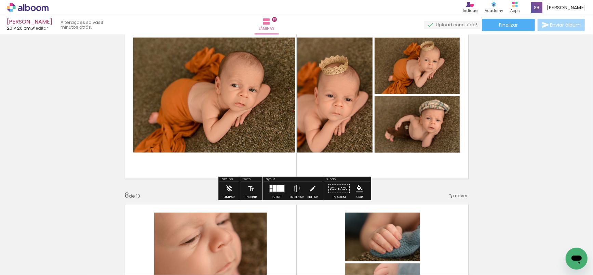
scroll to position [1215, 0]
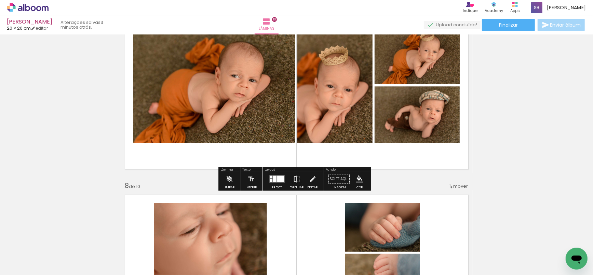
click at [285, 183] on paper-button "Preset" at bounding box center [277, 180] width 22 height 17
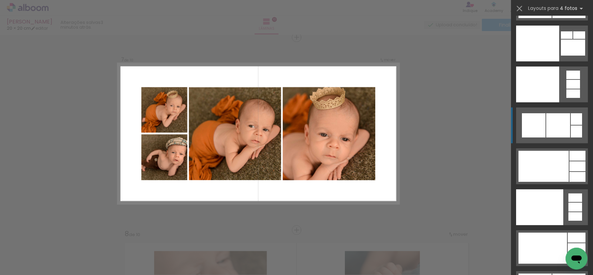
scroll to position [14801, 0]
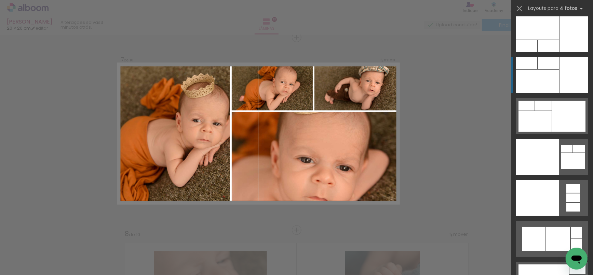
click at [559, 81] on div at bounding box center [573, 75] width 28 height 36
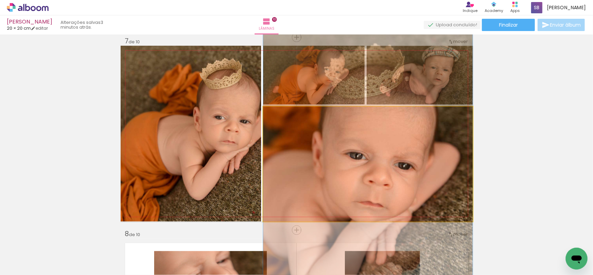
drag, startPoint x: 386, startPoint y: 160, endPoint x: 221, endPoint y: 148, distance: 165.8
click at [0, 0] on slot at bounding box center [0, 0] width 0 height 0
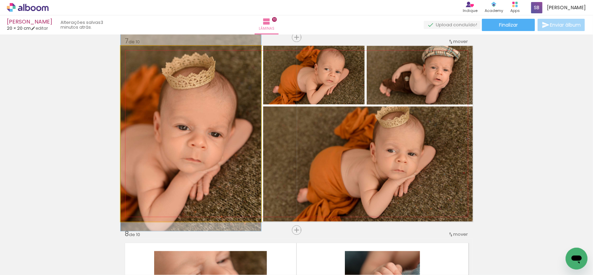
drag, startPoint x: 217, startPoint y: 126, endPoint x: 328, endPoint y: 103, distance: 113.3
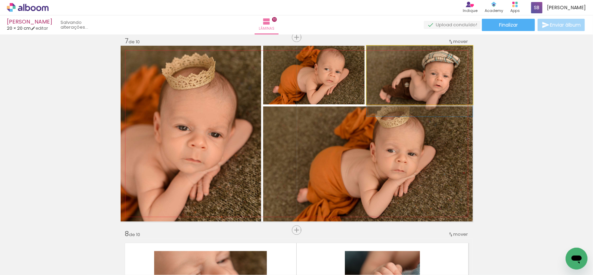
drag, startPoint x: 434, startPoint y: 72, endPoint x: 420, endPoint y: 150, distance: 78.5
click at [0, 0] on slot at bounding box center [0, 0] width 0 height 0
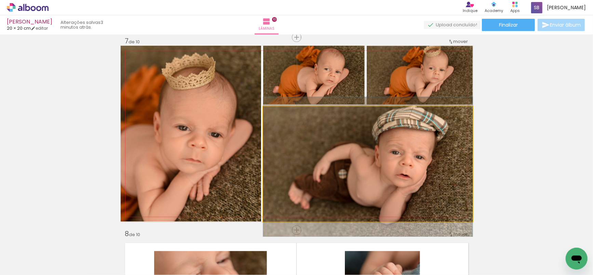
drag, startPoint x: 420, startPoint y: 161, endPoint x: 413, endPoint y: 163, distance: 7.4
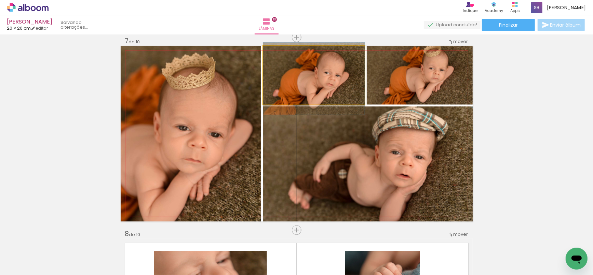
drag, startPoint x: 335, startPoint y: 77, endPoint x: 333, endPoint y: 80, distance: 4.0
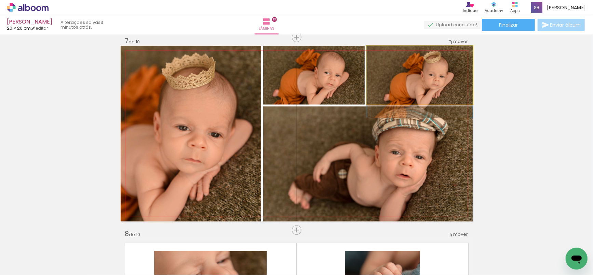
drag, startPoint x: 409, startPoint y: 83, endPoint x: 407, endPoint y: 91, distance: 7.7
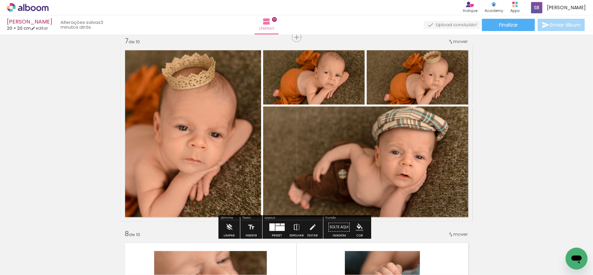
click at [275, 226] on div at bounding box center [279, 228] width 9 height 5
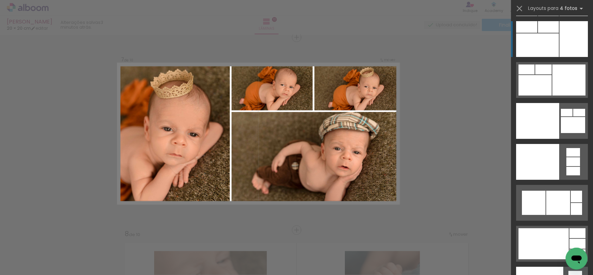
scroll to position [14584, 0]
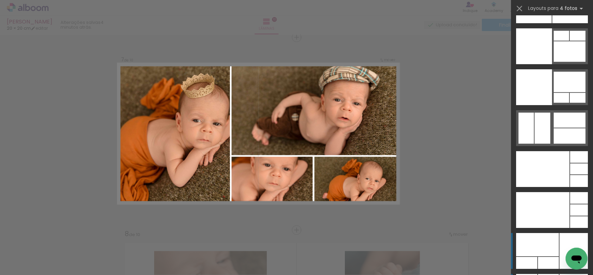
click at [560, 252] on div at bounding box center [573, 251] width 28 height 36
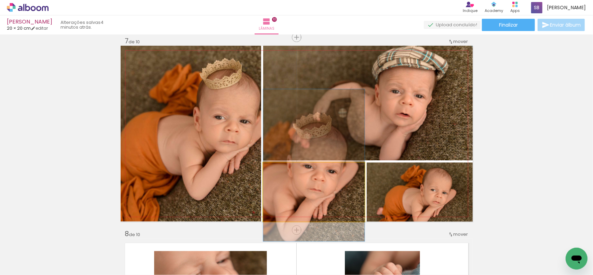
drag, startPoint x: 318, startPoint y: 189, endPoint x: 207, endPoint y: 154, distance: 116.2
click at [0, 0] on slot at bounding box center [0, 0] width 0 height 0
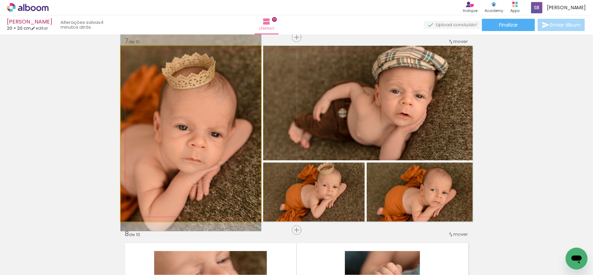
drag, startPoint x: 205, startPoint y: 155, endPoint x: 207, endPoint y: 147, distance: 8.0
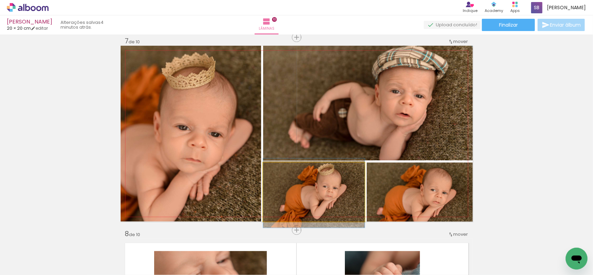
drag, startPoint x: 343, startPoint y: 189, endPoint x: 335, endPoint y: 190, distance: 7.9
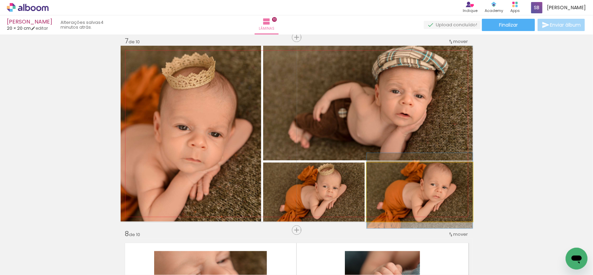
drag, startPoint x: 427, startPoint y: 203, endPoint x: 423, endPoint y: 197, distance: 6.8
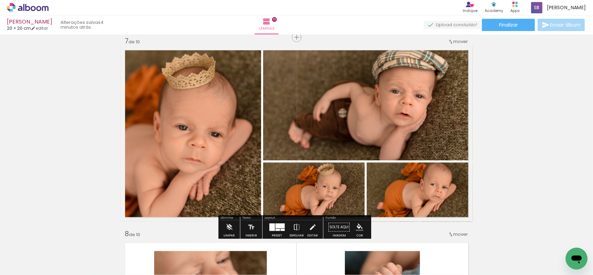
click at [273, 233] on quentale-thumb at bounding box center [258, 252] width 38 height 39
click at [275, 227] on div at bounding box center [279, 225] width 9 height 5
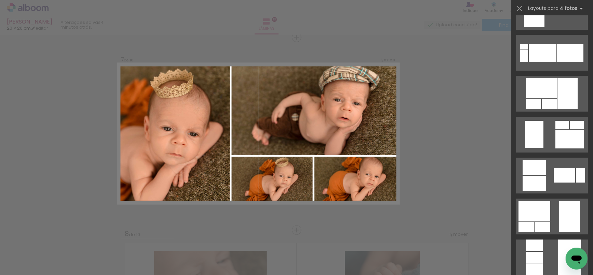
scroll to position [1722, 0]
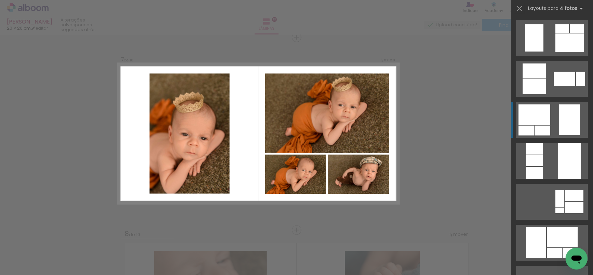
click at [562, 130] on div at bounding box center [569, 120] width 20 height 31
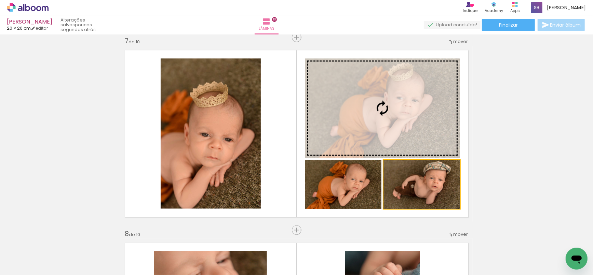
drag, startPoint x: 409, startPoint y: 197, endPoint x: 378, endPoint y: 118, distance: 84.9
click at [0, 0] on slot at bounding box center [0, 0] width 0 height 0
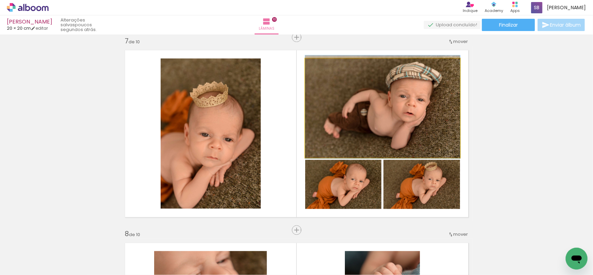
drag, startPoint x: 406, startPoint y: 102, endPoint x: 396, endPoint y: 101, distance: 10.0
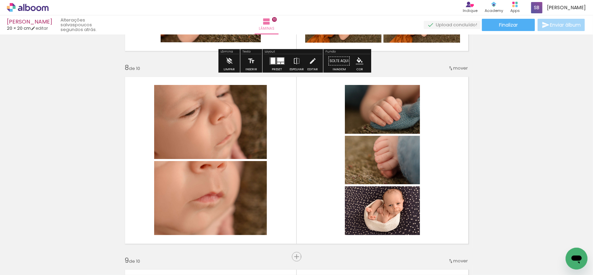
scroll to position [1342, 0]
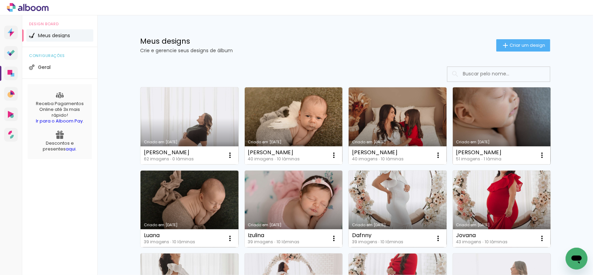
click at [488, 116] on link "Criado em [DATE]" at bounding box center [502, 125] width 98 height 77
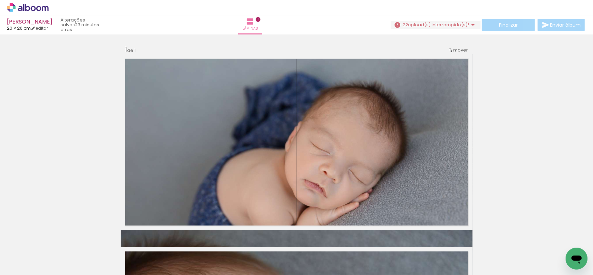
click at [26, 10] on icon at bounding box center [27, 7] width 5 height 7
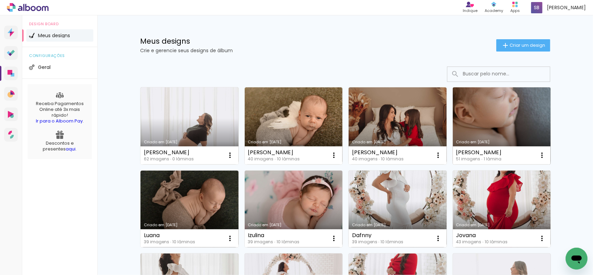
click at [480, 121] on link "Criado em [DATE]" at bounding box center [502, 125] width 98 height 77
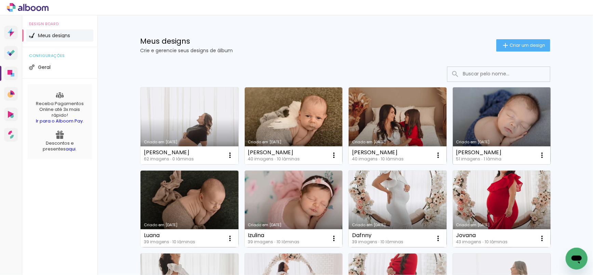
click at [516, 117] on link "Criado em [DATE]" at bounding box center [502, 125] width 98 height 77
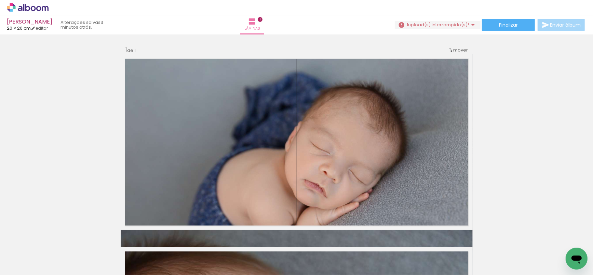
click at [58, 164] on div "Inserir lâmina 1 de 1" at bounding box center [296, 230] width 593 height 386
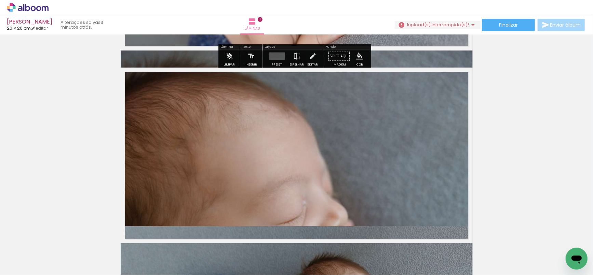
scroll to position [188, 0]
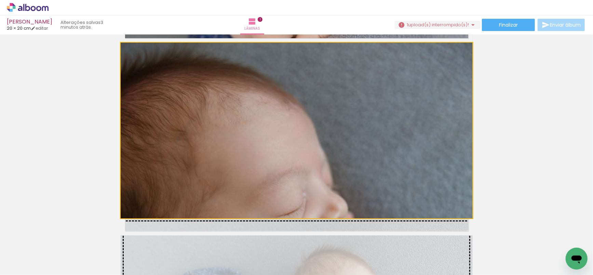
drag, startPoint x: 398, startPoint y: 143, endPoint x: 295, endPoint y: 259, distance: 155.1
click at [295, 247] on quentale-workspace at bounding box center [296, 137] width 593 height 275
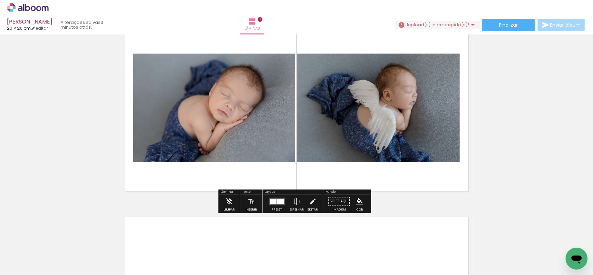
scroll to position [0, 0]
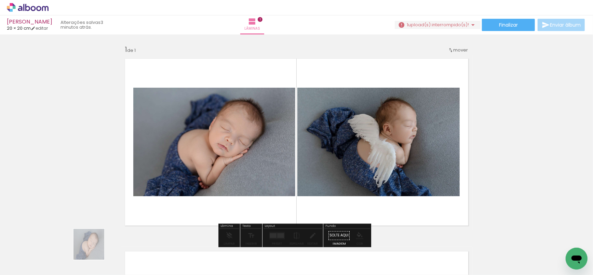
drag, startPoint x: 80, startPoint y: 259, endPoint x: 94, endPoint y: 250, distance: 16.5
click at [0, 0] on slot at bounding box center [0, 0] width 0 height 0
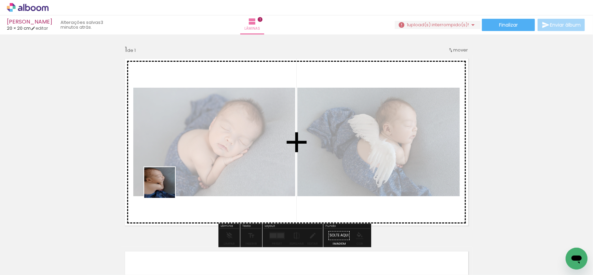
drag, startPoint x: 122, startPoint y: 251, endPoint x: 225, endPoint y: 142, distance: 149.6
click at [223, 144] on quentale-workspace at bounding box center [296, 137] width 593 height 275
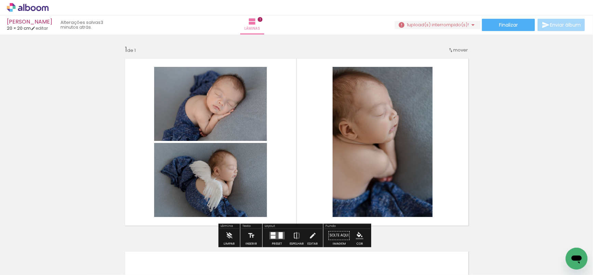
drag, startPoint x: 199, startPoint y: 252, endPoint x: 304, endPoint y: 114, distance: 173.7
click at [240, 180] on quentale-workspace at bounding box center [296, 137] width 593 height 275
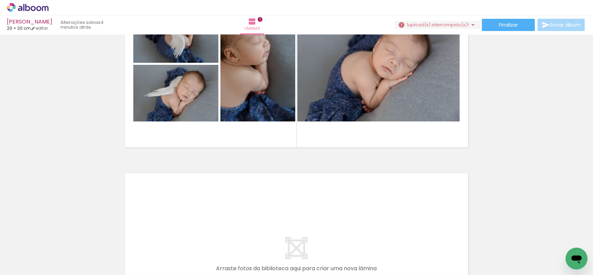
scroll to position [55, 0]
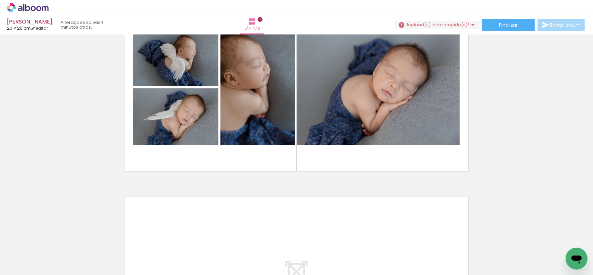
drag, startPoint x: 529, startPoint y: 256, endPoint x: 411, endPoint y: 101, distance: 195.1
click at [412, 98] on quentale-workspace at bounding box center [296, 137] width 593 height 275
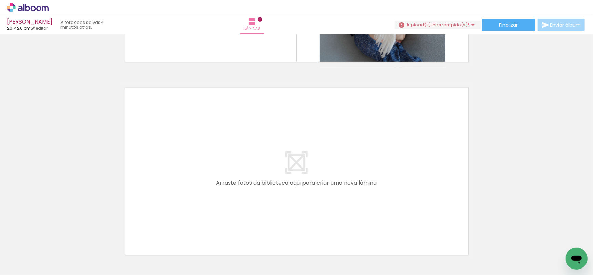
scroll to position [170, 0]
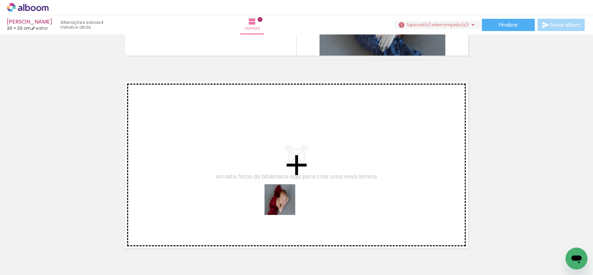
drag, startPoint x: 285, startPoint y: 205, endPoint x: 290, endPoint y: 187, distance: 18.4
click at [290, 187] on quentale-workspace at bounding box center [296, 137] width 593 height 275
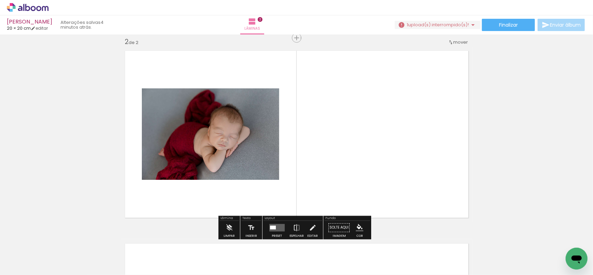
scroll to position [202, 0]
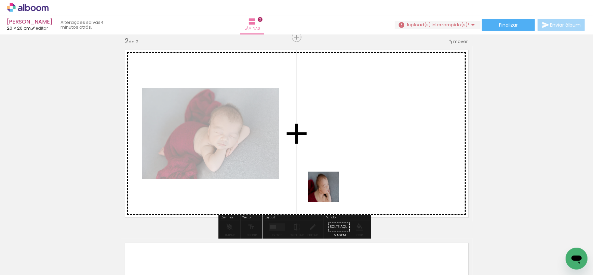
drag, startPoint x: 311, startPoint y: 252, endPoint x: 358, endPoint y: 196, distance: 73.7
click at [345, 166] on quentale-workspace at bounding box center [296, 137] width 593 height 275
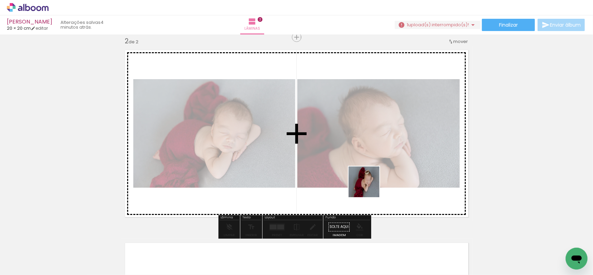
drag, startPoint x: 346, startPoint y: 252, endPoint x: 396, endPoint y: 173, distance: 93.1
click at [387, 152] on quentale-workspace at bounding box center [296, 137] width 593 height 275
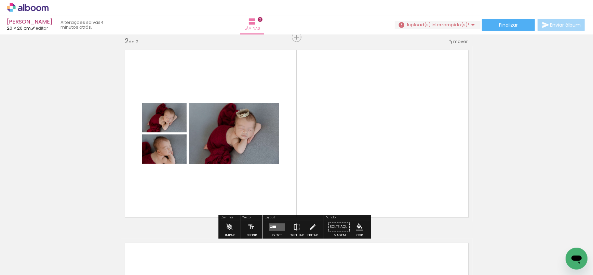
drag, startPoint x: 388, startPoint y: 233, endPoint x: 423, endPoint y: 212, distance: 40.2
click at [415, 133] on quentale-workspace at bounding box center [296, 137] width 593 height 275
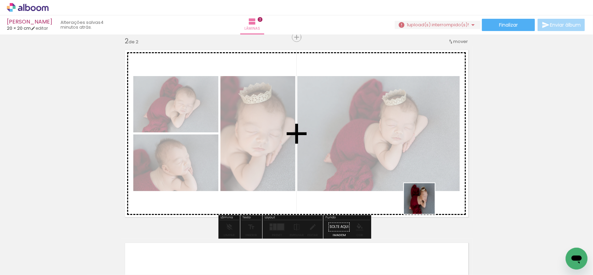
drag, startPoint x: 424, startPoint y: 204, endPoint x: 468, endPoint y: 166, distance: 57.9
click at [424, 164] on quentale-workspace at bounding box center [296, 137] width 593 height 275
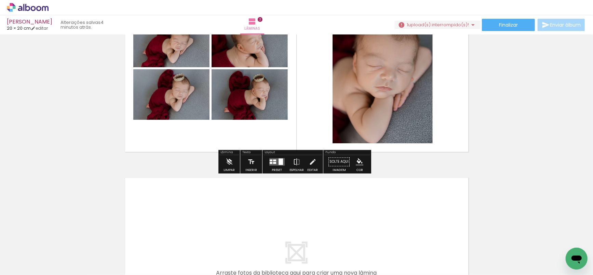
scroll to position [280, 0]
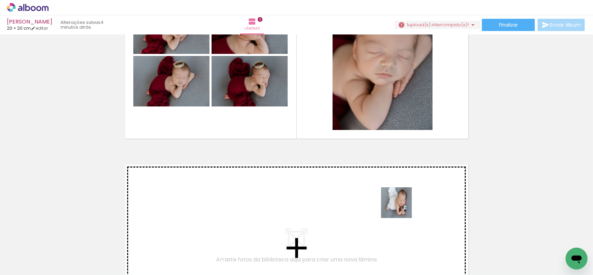
drag, startPoint x: 453, startPoint y: 244, endPoint x: 399, endPoint y: 206, distance: 66.9
click at [399, 206] on quentale-workspace at bounding box center [296, 137] width 593 height 275
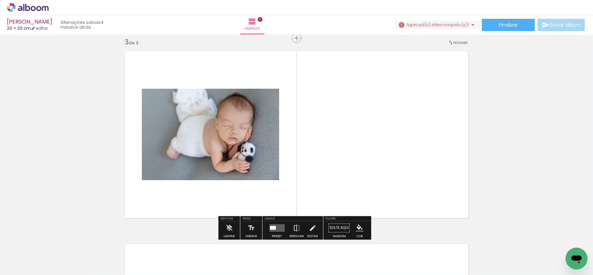
scroll to position [395, 0]
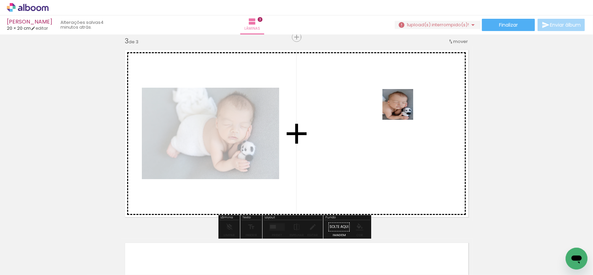
drag, startPoint x: 489, startPoint y: 253, endPoint x: 328, endPoint y: 139, distance: 198.5
click at [389, 96] on quentale-workspace at bounding box center [296, 137] width 593 height 275
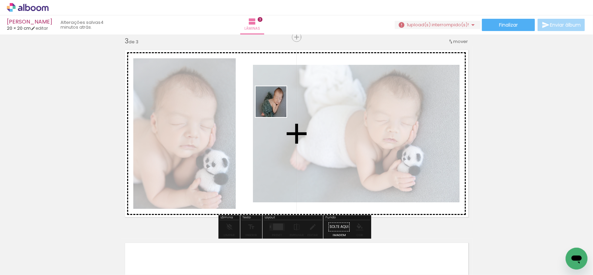
drag, startPoint x: 224, startPoint y: 249, endPoint x: 276, endPoint y: 107, distance: 151.2
click at [276, 107] on quentale-workspace at bounding box center [296, 137] width 593 height 275
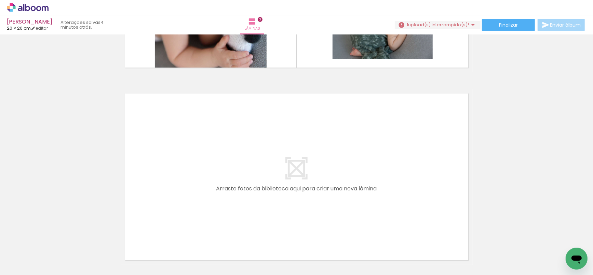
scroll to position [0, 300]
drag, startPoint x: 274, startPoint y: 254, endPoint x: 295, endPoint y: 178, distance: 78.6
click at [295, 178] on quentale-workspace at bounding box center [296, 137] width 593 height 275
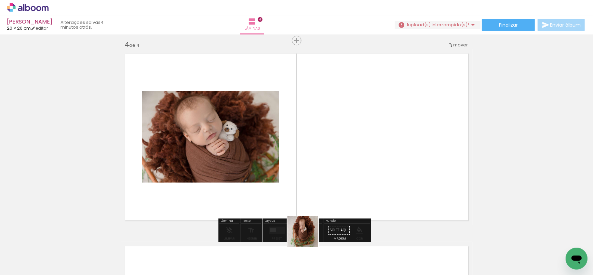
scroll to position [588, 0]
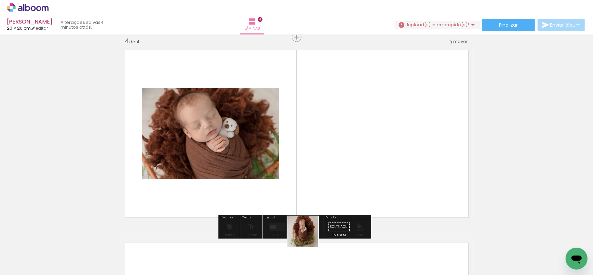
drag, startPoint x: 307, startPoint y: 244, endPoint x: 329, endPoint y: 154, distance: 92.6
click at [329, 154] on quentale-workspace at bounding box center [296, 137] width 593 height 275
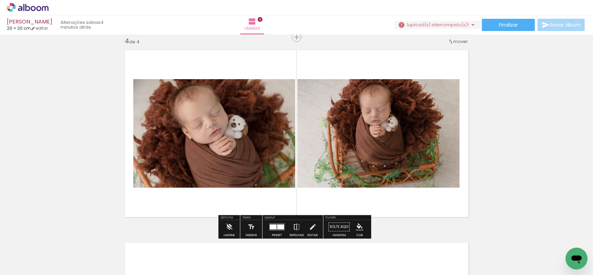
drag, startPoint x: 345, startPoint y: 259, endPoint x: 403, endPoint y: 166, distance: 109.2
click at [385, 105] on quentale-workspace at bounding box center [296, 137] width 593 height 275
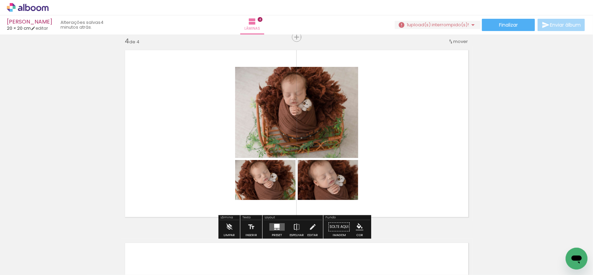
drag, startPoint x: 385, startPoint y: 245, endPoint x: 389, endPoint y: 128, distance: 117.6
click at [389, 128] on quentale-workspace at bounding box center [296, 137] width 593 height 275
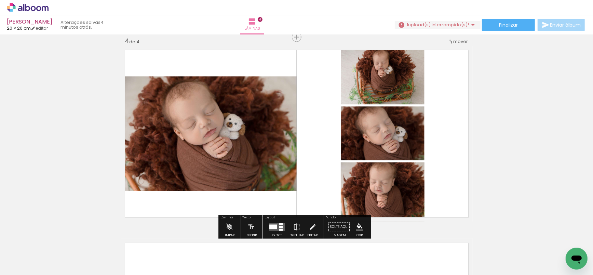
drag, startPoint x: 412, startPoint y: 244, endPoint x: 495, endPoint y: 166, distance: 113.3
click at [441, 135] on quentale-workspace at bounding box center [296, 137] width 593 height 275
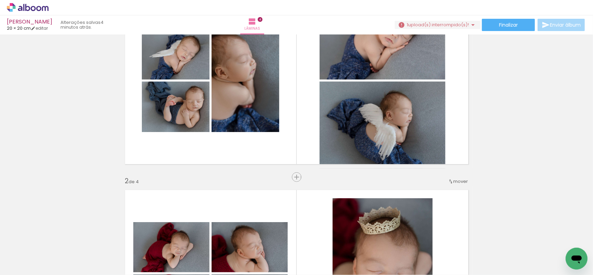
scroll to position [0, 0]
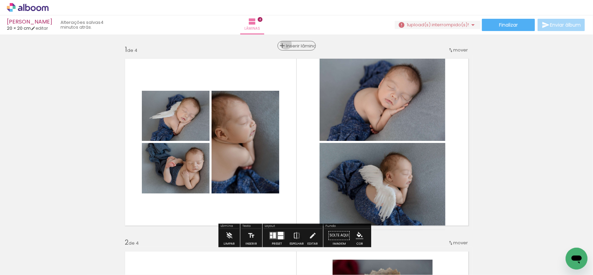
click at [293, 44] on div "Inserir lâmina" at bounding box center [296, 46] width 37 height 8
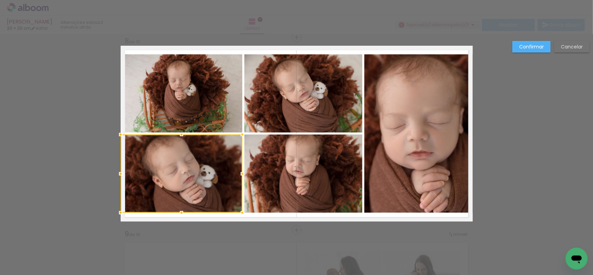
scroll to position [0, 287]
click at [0, 0] on slot "Cancelar" at bounding box center [0, 0] width 0 height 0
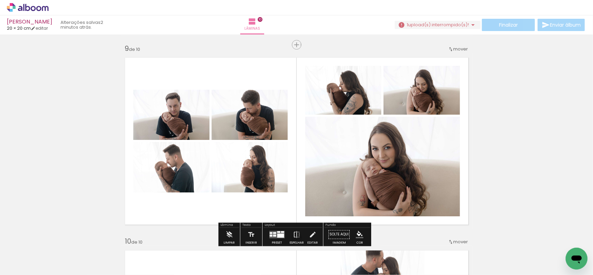
scroll to position [1583, 0]
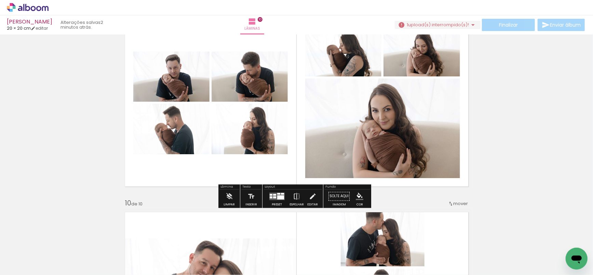
click at [270, 195] on div at bounding box center [271, 195] width 3 height 2
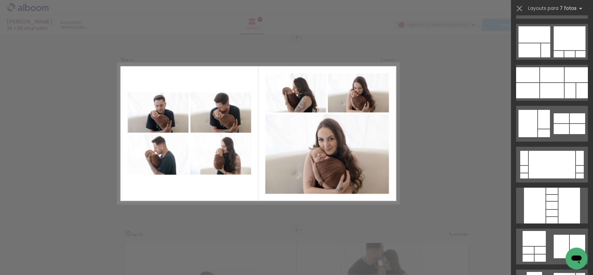
scroll to position [3437, 0]
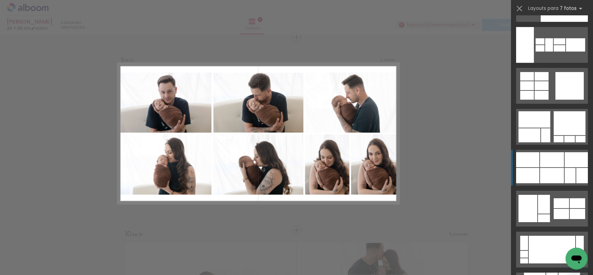
click at [574, 165] on div at bounding box center [575, 159] width 23 height 15
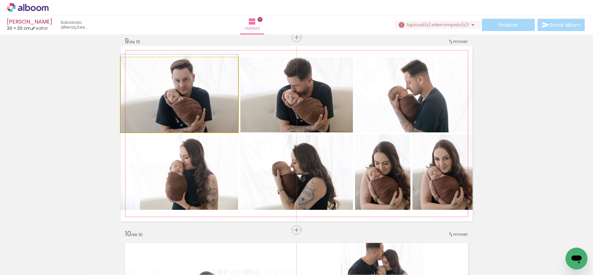
drag, startPoint x: 181, startPoint y: 85, endPoint x: 197, endPoint y: 84, distance: 15.8
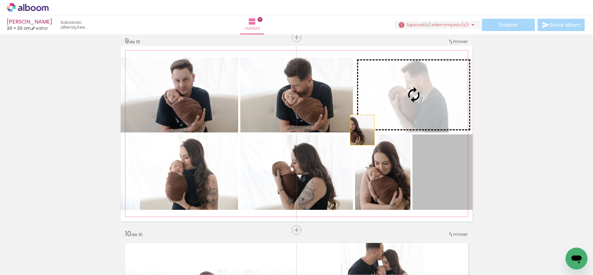
drag, startPoint x: 379, startPoint y: 135, endPoint x: 348, endPoint y: 123, distance: 33.0
click at [0, 0] on slot at bounding box center [0, 0] width 0 height 0
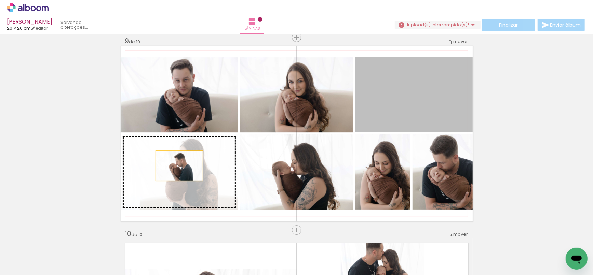
drag, startPoint x: 427, startPoint y: 91, endPoint x: 176, endPoint y: 173, distance: 264.0
click at [0, 0] on slot at bounding box center [0, 0] width 0 height 0
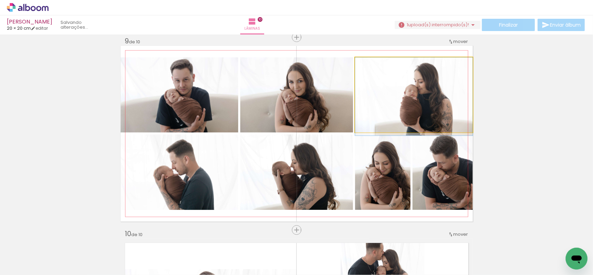
drag, startPoint x: 418, startPoint y: 113, endPoint x: 410, endPoint y: 115, distance: 8.8
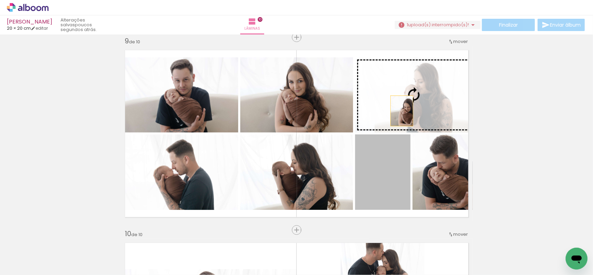
drag, startPoint x: 376, startPoint y: 191, endPoint x: 399, endPoint y: 109, distance: 85.0
click at [0, 0] on slot at bounding box center [0, 0] width 0 height 0
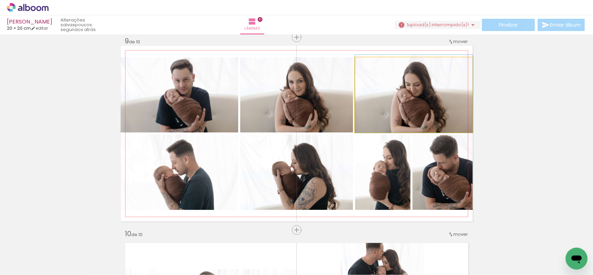
drag, startPoint x: 428, startPoint y: 109, endPoint x: 424, endPoint y: 123, distance: 14.2
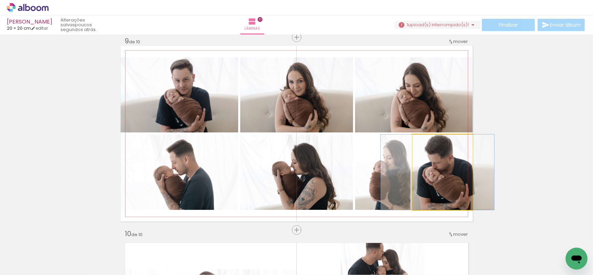
drag, startPoint x: 445, startPoint y: 175, endPoint x: 440, endPoint y: 173, distance: 5.5
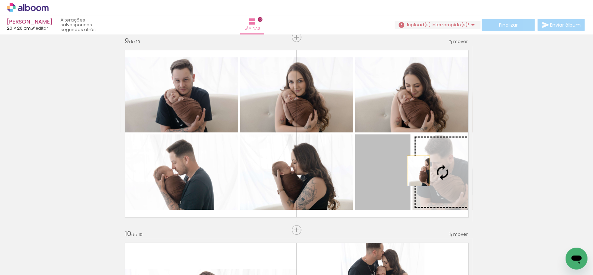
drag, startPoint x: 392, startPoint y: 173, endPoint x: 421, endPoint y: 171, distance: 29.4
click at [0, 0] on slot at bounding box center [0, 0] width 0 height 0
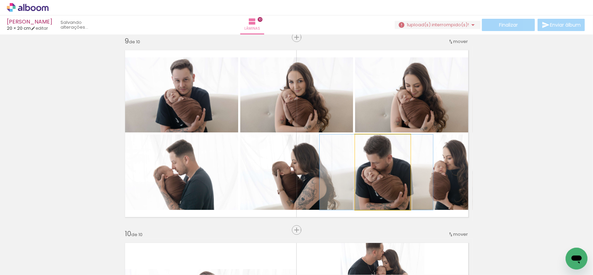
drag, startPoint x: 388, startPoint y: 172, endPoint x: 382, endPoint y: 170, distance: 5.7
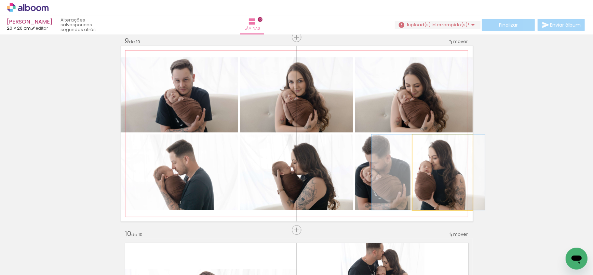
drag, startPoint x: 438, startPoint y: 172, endPoint x: 452, endPoint y: 161, distance: 17.5
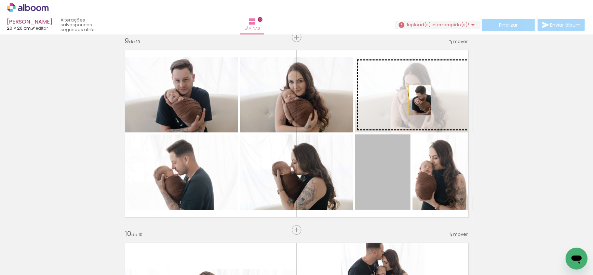
drag, startPoint x: 397, startPoint y: 174, endPoint x: 417, endPoint y: 99, distance: 77.5
click at [0, 0] on slot at bounding box center [0, 0] width 0 height 0
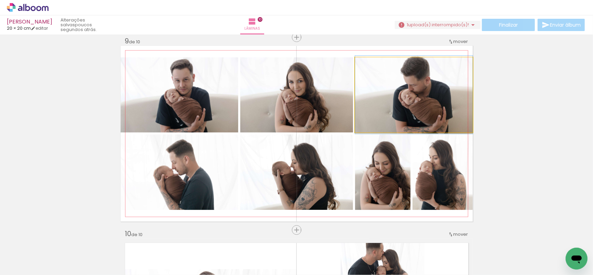
click at [439, 111] on quentale-photo at bounding box center [414, 94] width 118 height 75
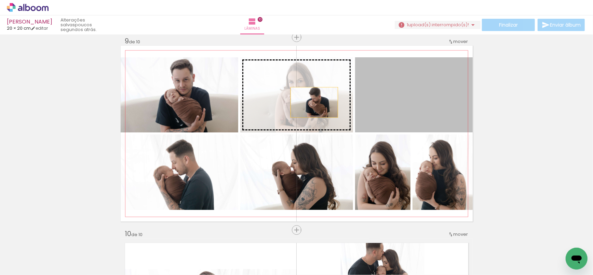
drag, startPoint x: 444, startPoint y: 106, endPoint x: 311, endPoint y: 102, distance: 133.3
click at [0, 0] on slot at bounding box center [0, 0] width 0 height 0
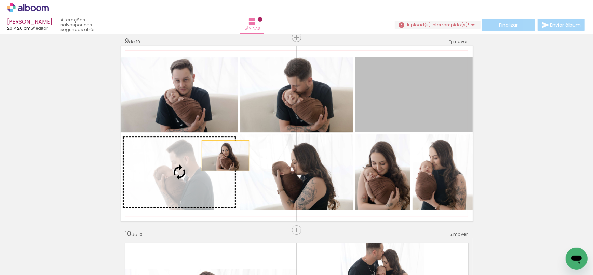
drag, startPoint x: 316, startPoint y: 116, endPoint x: 216, endPoint y: 165, distance: 111.8
click at [0, 0] on slot at bounding box center [0, 0] width 0 height 0
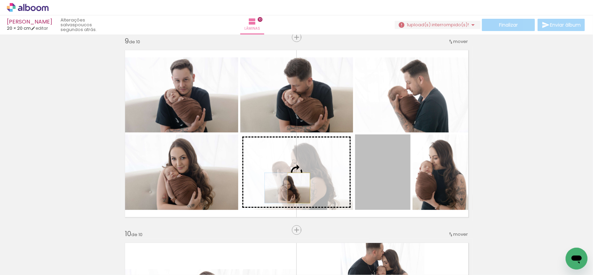
drag, startPoint x: 392, startPoint y: 184, endPoint x: 296, endPoint y: 188, distance: 96.4
click at [0, 0] on slot at bounding box center [0, 0] width 0 height 0
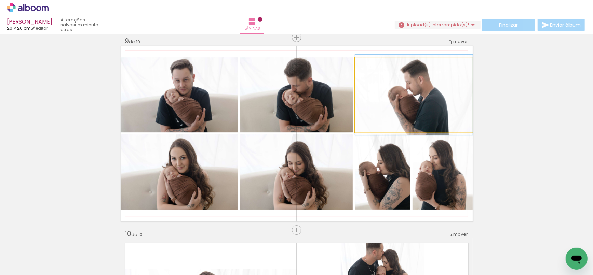
click at [390, 108] on quentale-photo at bounding box center [414, 94] width 118 height 75
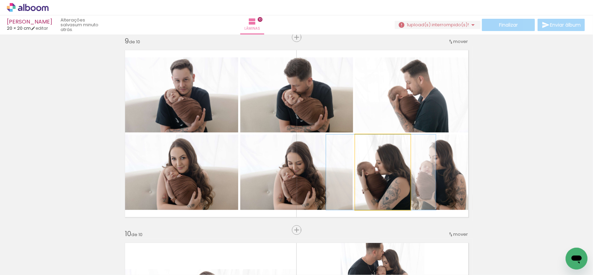
drag, startPoint x: 388, startPoint y: 169, endPoint x: 426, endPoint y: 93, distance: 84.8
click at [0, 0] on slot at bounding box center [0, 0] width 0 height 0
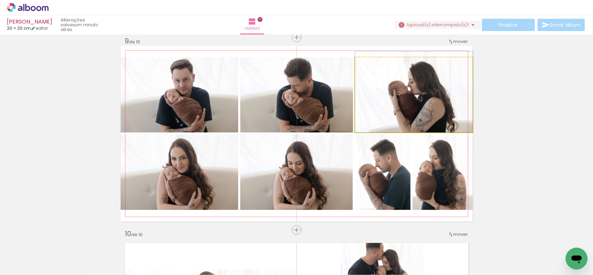
drag, startPoint x: 418, startPoint y: 98, endPoint x: 412, endPoint y: 96, distance: 6.9
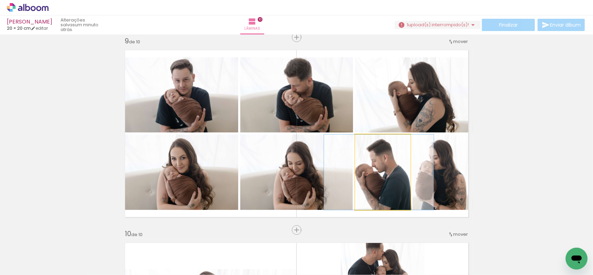
drag, startPoint x: 391, startPoint y: 178, endPoint x: 387, endPoint y: 178, distance: 3.8
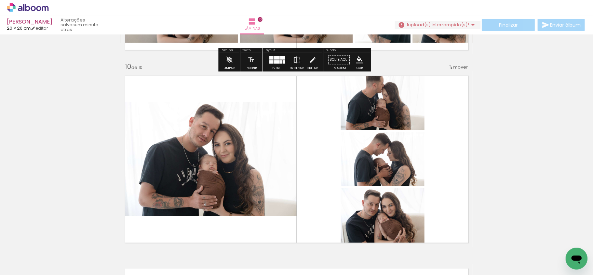
scroll to position [1802, 0]
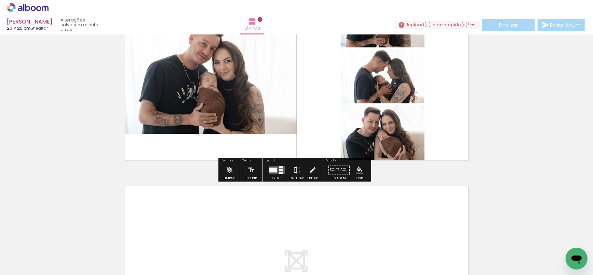
click at [269, 170] on div at bounding box center [273, 170] width 8 height 5
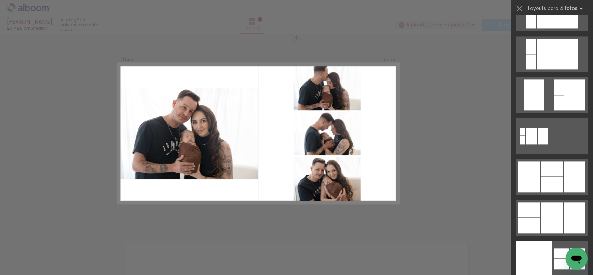
scroll to position [14140, 0]
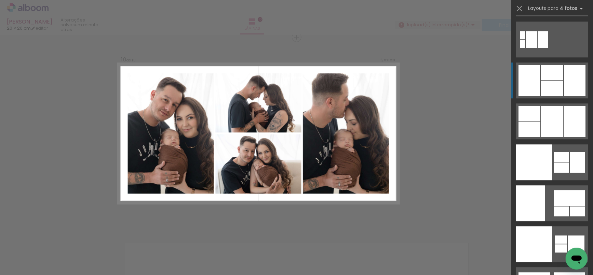
click at [533, 82] on div at bounding box center [529, 80] width 22 height 31
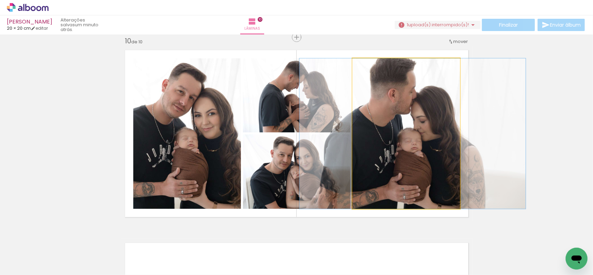
drag, startPoint x: 390, startPoint y: 137, endPoint x: 397, endPoint y: 137, distance: 6.5
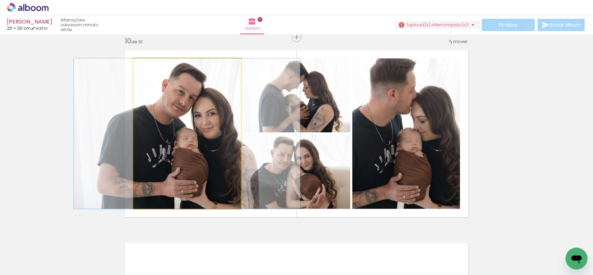
drag, startPoint x: 215, startPoint y: 125, endPoint x: 284, endPoint y: 118, distance: 69.3
click at [0, 0] on slot at bounding box center [0, 0] width 0 height 0
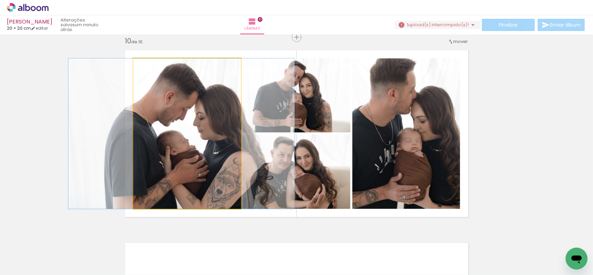
drag, startPoint x: 230, startPoint y: 128, endPoint x: 225, endPoint y: 128, distance: 4.4
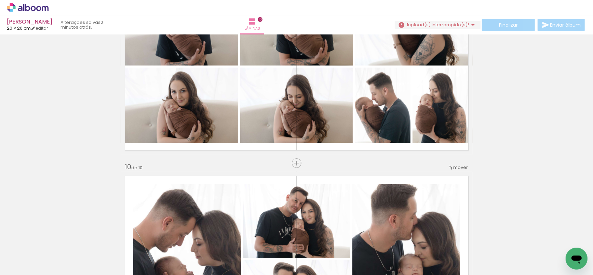
scroll to position [1616, 0]
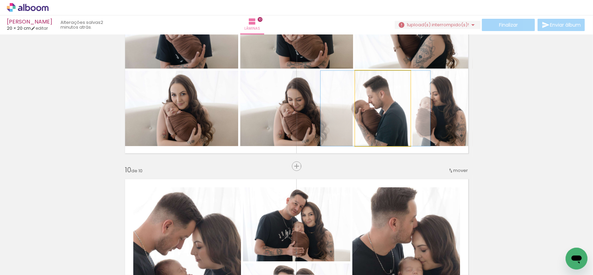
drag, startPoint x: 384, startPoint y: 103, endPoint x: 387, endPoint y: 91, distance: 12.8
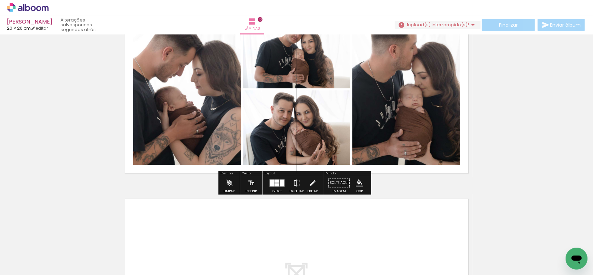
scroll to position [1808, 0]
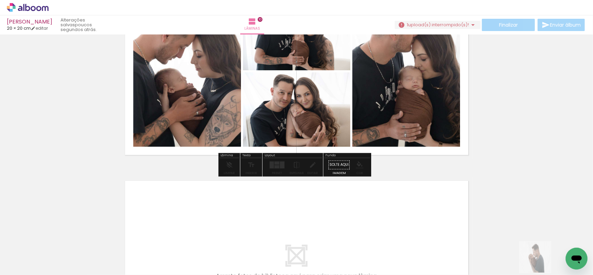
drag, startPoint x: 556, startPoint y: 251, endPoint x: 540, endPoint y: 263, distance: 20.3
click at [540, 263] on div at bounding box center [547, 252] width 34 height 34
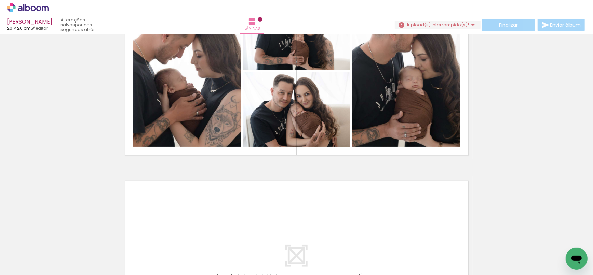
scroll to position [0, 652]
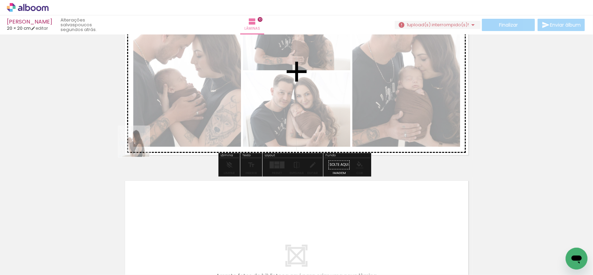
drag, startPoint x: 329, startPoint y: 253, endPoint x: 139, endPoint y: 147, distance: 217.7
click at [139, 147] on quentale-workspace at bounding box center [296, 137] width 593 height 275
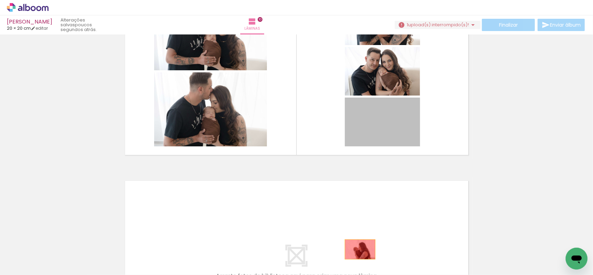
drag, startPoint x: 369, startPoint y: 122, endPoint x: 356, endPoint y: 250, distance: 129.2
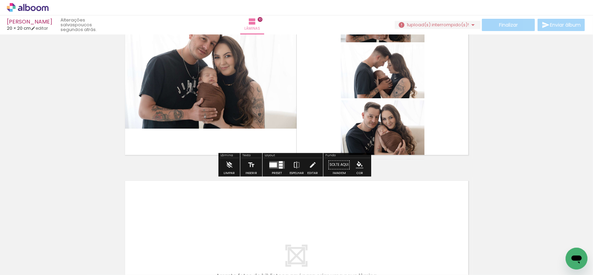
click at [274, 165] on div at bounding box center [273, 165] width 8 height 5
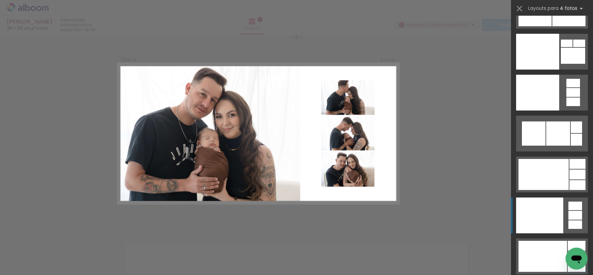
scroll to position [14877, 0]
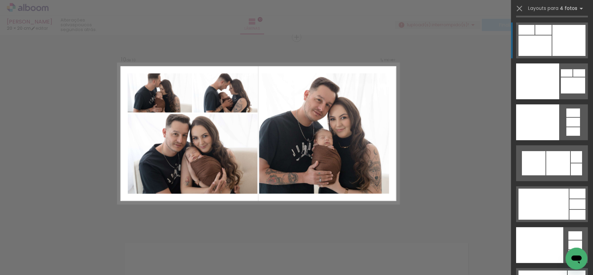
click at [549, 51] on quentale-layouter at bounding box center [552, 41] width 72 height 36
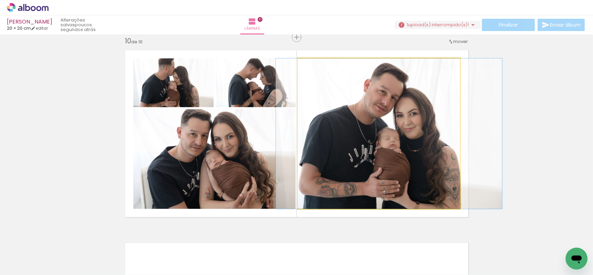
drag, startPoint x: 403, startPoint y: 125, endPoint x: 414, endPoint y: 127, distance: 11.5
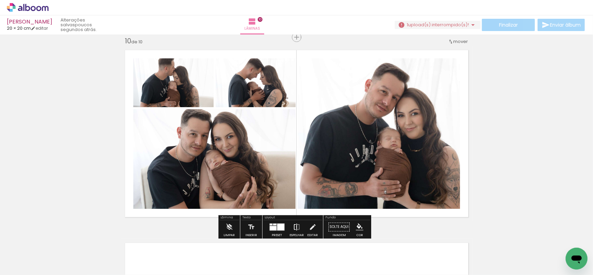
drag, startPoint x: 294, startPoint y: 227, endPoint x: 299, endPoint y: 224, distance: 5.7
click at [295, 227] on iron-icon at bounding box center [297, 227] width 8 height 14
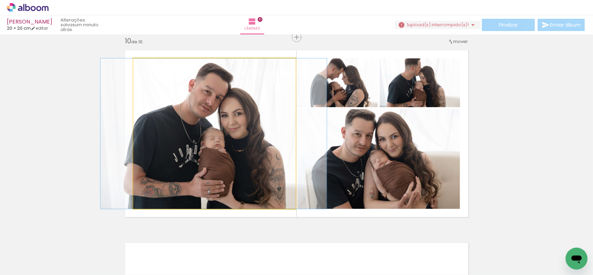
drag, startPoint x: 245, startPoint y: 146, endPoint x: 234, endPoint y: 144, distance: 11.1
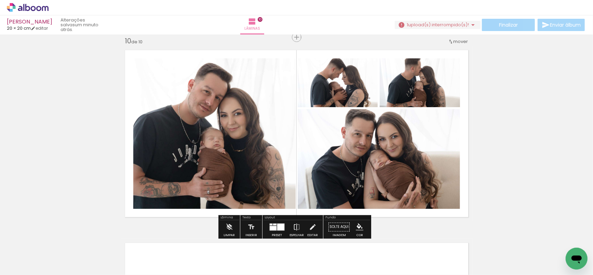
drag, startPoint x: 412, startPoint y: 178, endPoint x: 239, endPoint y: 148, distance: 174.7
click at [0, 0] on slot at bounding box center [0, 0] width 0 height 0
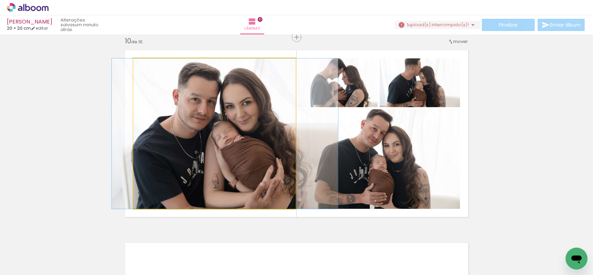
drag, startPoint x: 246, startPoint y: 133, endPoint x: 259, endPoint y: 132, distance: 12.4
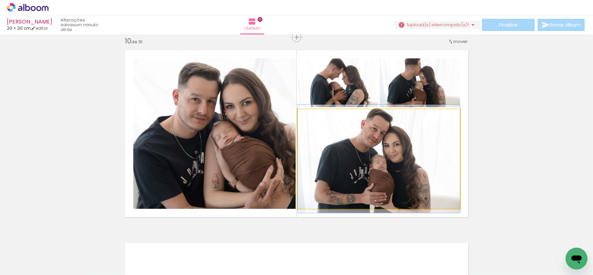
drag, startPoint x: 432, startPoint y: 174, endPoint x: 439, endPoint y: 174, distance: 6.1
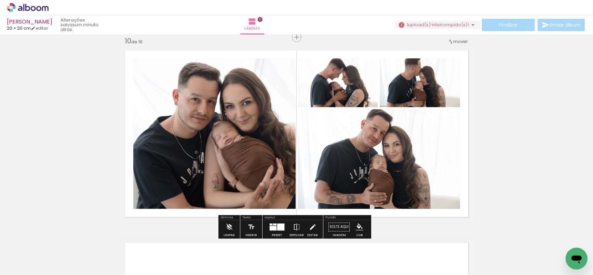
drag, startPoint x: 403, startPoint y: 168, endPoint x: 249, endPoint y: 149, distance: 155.0
click at [0, 0] on slot at bounding box center [0, 0] width 0 height 0
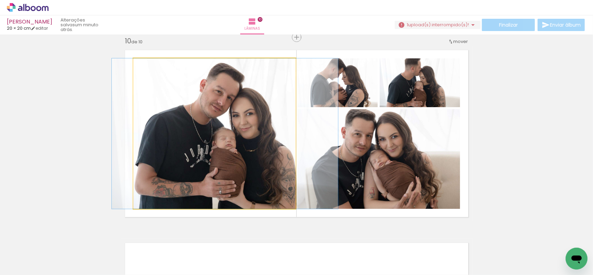
drag, startPoint x: 255, startPoint y: 144, endPoint x: 266, endPoint y: 144, distance: 10.3
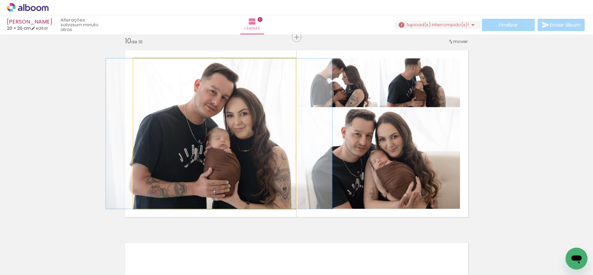
drag, startPoint x: 266, startPoint y: 144, endPoint x: 260, endPoint y: 144, distance: 5.8
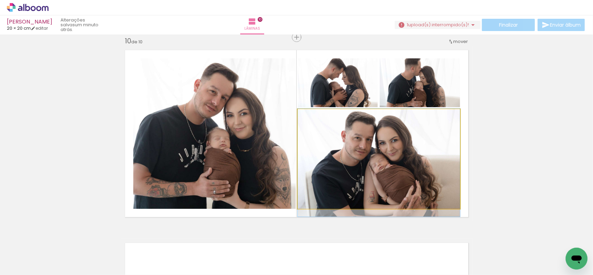
drag, startPoint x: 404, startPoint y: 179, endPoint x: 403, endPoint y: 183, distance: 3.9
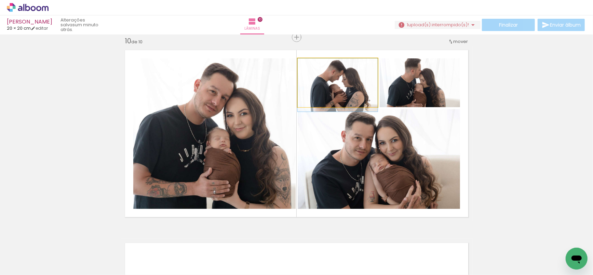
drag, startPoint x: 357, startPoint y: 89, endPoint x: 357, endPoint y: 94, distance: 4.8
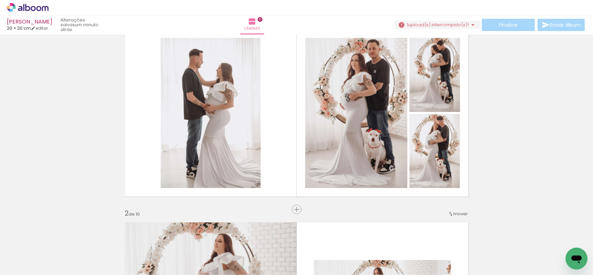
scroll to position [0, 0]
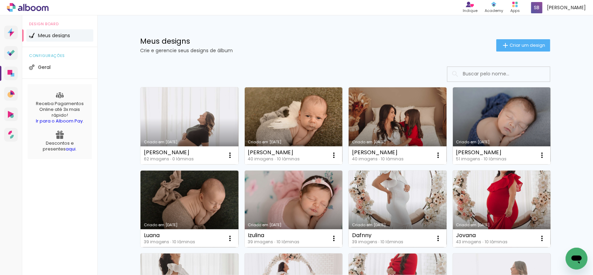
click at [187, 120] on link "Criado em [DATE]" at bounding box center [189, 125] width 98 height 77
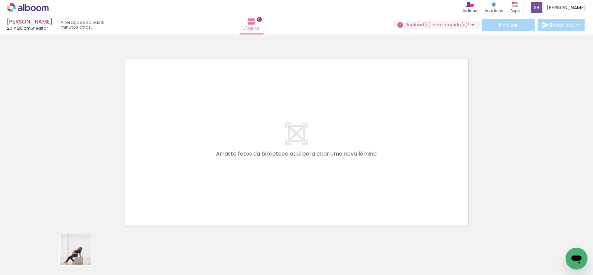
drag, startPoint x: 80, startPoint y: 255, endPoint x: 143, endPoint y: 179, distance: 99.2
click at [143, 179] on quentale-workspace at bounding box center [296, 137] width 593 height 275
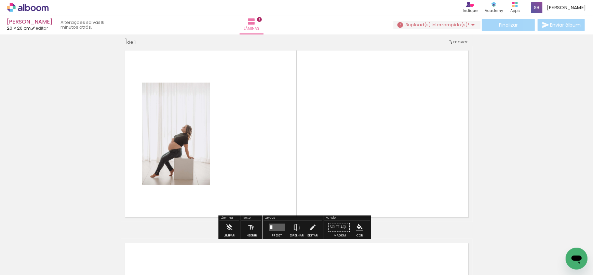
scroll to position [9, 0]
drag, startPoint x: 118, startPoint y: 253, endPoint x: 171, endPoint y: 256, distance: 53.7
click at [247, 164] on quentale-workspace at bounding box center [296, 137] width 593 height 275
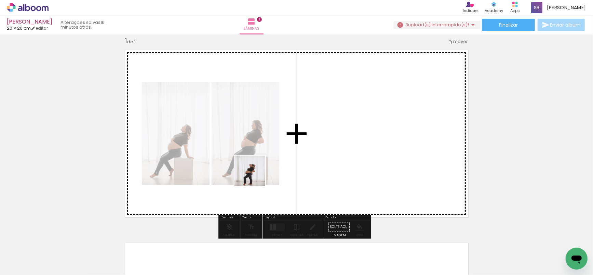
drag, startPoint x: 162, startPoint y: 259, endPoint x: 255, endPoint y: 176, distance: 124.4
click at [255, 176] on quentale-workspace at bounding box center [296, 137] width 593 height 275
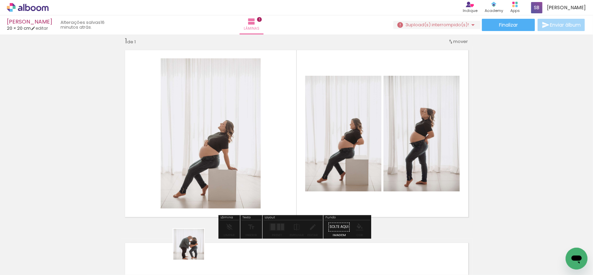
drag, startPoint x: 194, startPoint y: 255, endPoint x: 226, endPoint y: 207, distance: 57.9
click at [226, 178] on quentale-workspace at bounding box center [296, 137] width 593 height 275
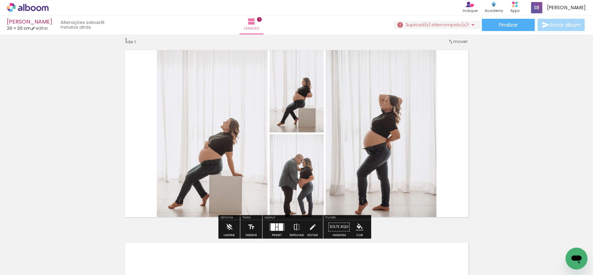
drag, startPoint x: 219, startPoint y: 258, endPoint x: 257, endPoint y: 209, distance: 62.4
click at [246, 177] on quentale-workspace at bounding box center [296, 137] width 593 height 275
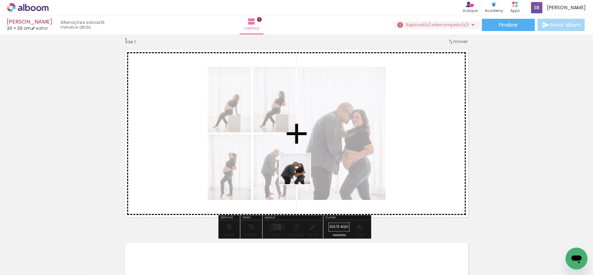
drag, startPoint x: 271, startPoint y: 246, endPoint x: 336, endPoint y: 146, distance: 119.9
click at [314, 141] on quentale-workspace at bounding box center [296, 137] width 593 height 275
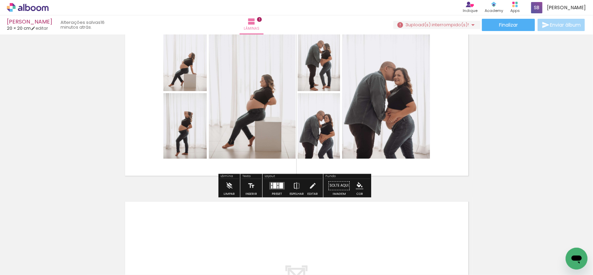
scroll to position [52, 0]
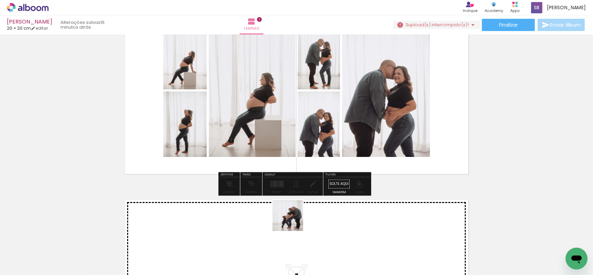
drag, startPoint x: 297, startPoint y: 254, endPoint x: 292, endPoint y: 219, distance: 35.8
click at [292, 219] on quentale-workspace at bounding box center [296, 137] width 593 height 275
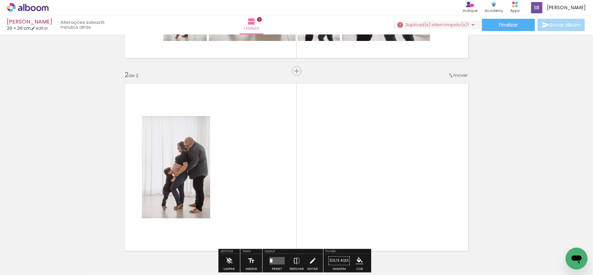
scroll to position [202, 0]
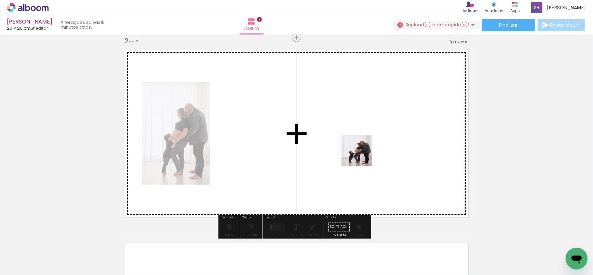
drag, startPoint x: 339, startPoint y: 255, endPoint x: 372, endPoint y: 175, distance: 86.6
click at [363, 154] on quentale-workspace at bounding box center [296, 137] width 593 height 275
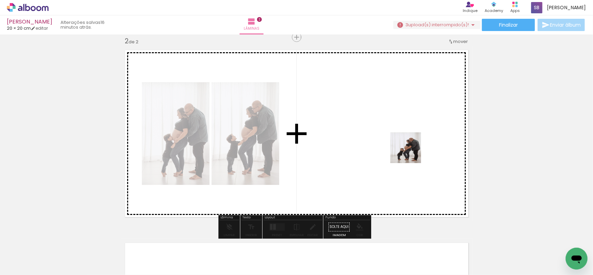
drag, startPoint x: 386, startPoint y: 258, endPoint x: 411, endPoint y: 153, distance: 107.5
click at [411, 153] on quentale-workspace at bounding box center [296, 137] width 593 height 275
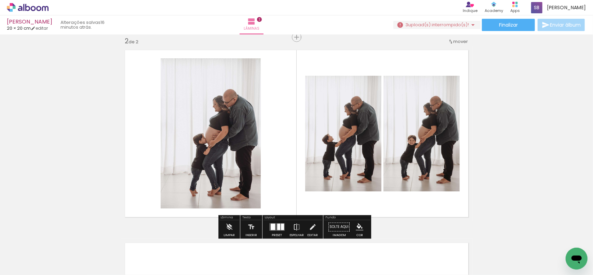
click at [423, 161] on quentale-workspace at bounding box center [296, 137] width 593 height 275
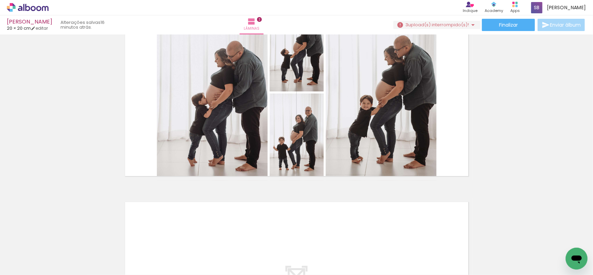
scroll to position [0, 329]
drag, startPoint x: 129, startPoint y: 253, endPoint x: 170, endPoint y: 211, distance: 59.4
click at [170, 211] on quentale-workspace at bounding box center [296, 137] width 593 height 275
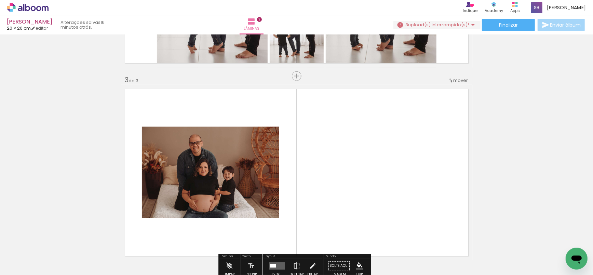
scroll to position [395, 0]
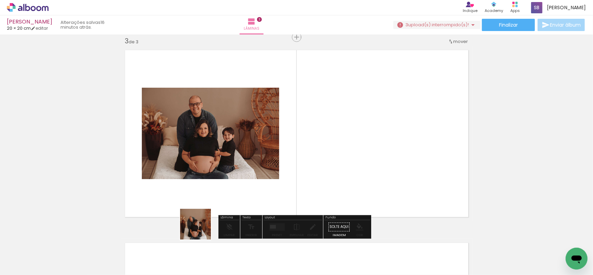
drag, startPoint x: 201, startPoint y: 230, endPoint x: 327, endPoint y: 139, distance: 155.2
click at [327, 139] on quentale-workspace at bounding box center [296, 137] width 593 height 275
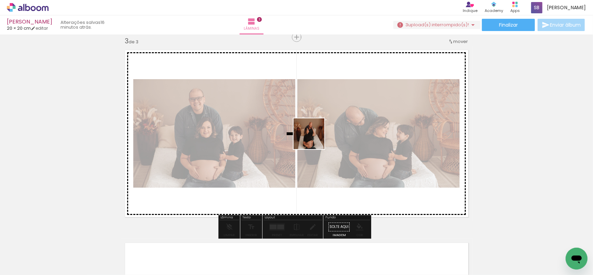
drag, startPoint x: 204, startPoint y: 254, endPoint x: 296, endPoint y: 170, distance: 125.0
click at [314, 139] on quentale-workspace at bounding box center [296, 137] width 593 height 275
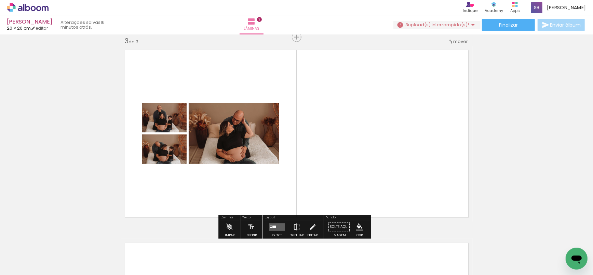
drag, startPoint x: 244, startPoint y: 251, endPoint x: 318, endPoint y: 151, distance: 124.1
click at [317, 139] on quentale-workspace at bounding box center [296, 137] width 593 height 275
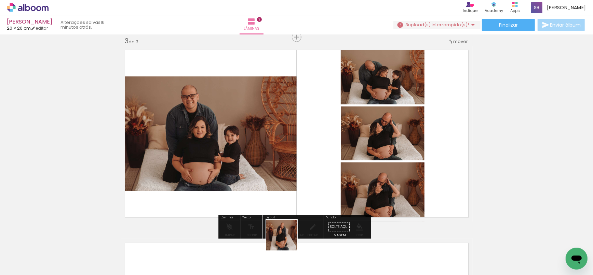
drag, startPoint x: 287, startPoint y: 240, endPoint x: 321, endPoint y: 180, distance: 69.4
click at [309, 163] on quentale-workspace at bounding box center [296, 137] width 593 height 275
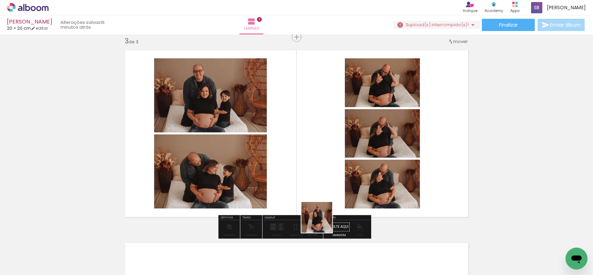
drag, startPoint x: 318, startPoint y: 245, endPoint x: 357, endPoint y: 168, distance: 86.2
click at [331, 152] on quentale-workspace at bounding box center [296, 137] width 593 height 275
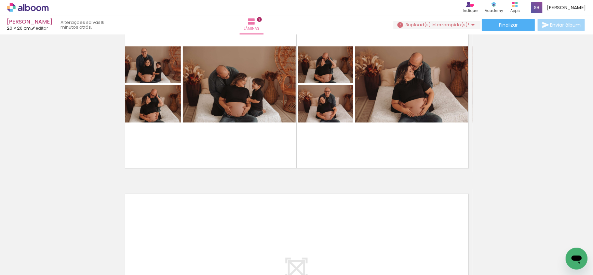
scroll to position [410, 0]
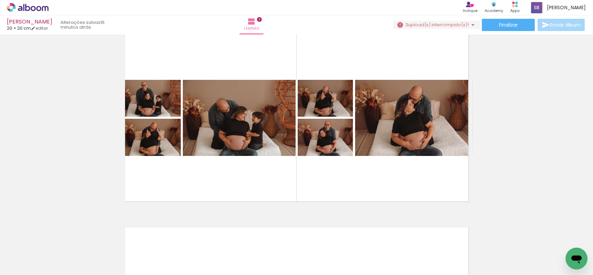
drag, startPoint x: 361, startPoint y: 250, endPoint x: 367, endPoint y: 213, distance: 36.7
click at [369, 164] on quentale-workspace at bounding box center [296, 137] width 593 height 275
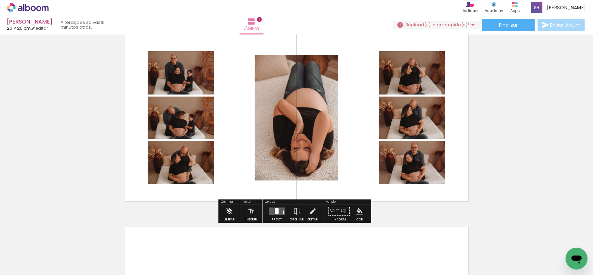
drag, startPoint x: 384, startPoint y: 249, endPoint x: 409, endPoint y: 150, distance: 101.7
click at [400, 143] on quentale-workspace at bounding box center [296, 137] width 593 height 275
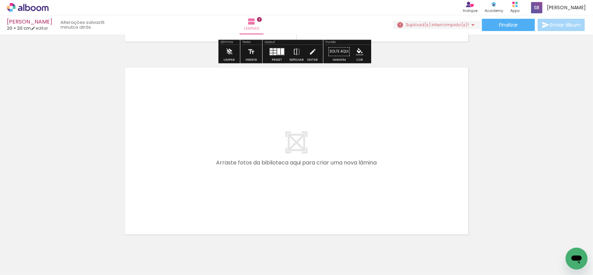
scroll to position [571, 0]
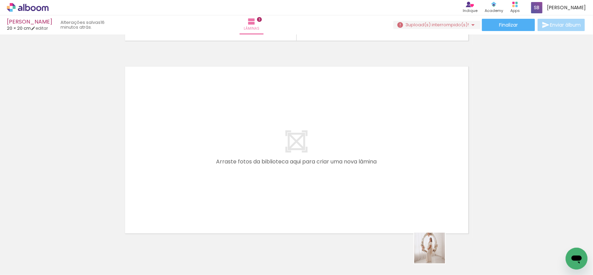
drag, startPoint x: 436, startPoint y: 256, endPoint x: 319, endPoint y: 159, distance: 151.6
click at [319, 159] on quentale-workspace at bounding box center [296, 137] width 593 height 275
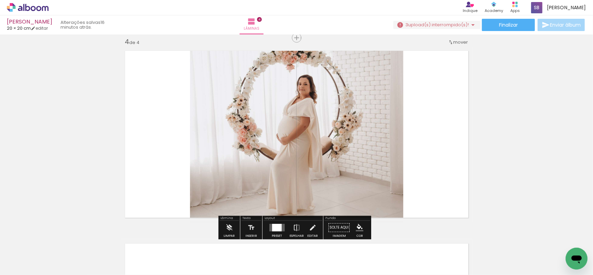
scroll to position [588, 0]
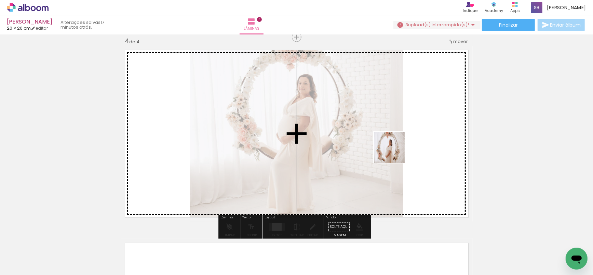
drag, startPoint x: 470, startPoint y: 248, endPoint x: 464, endPoint y: 187, distance: 61.1
click at [365, 114] on quentale-workspace at bounding box center [296, 137] width 593 height 275
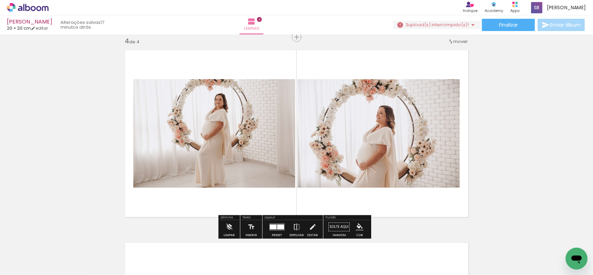
drag, startPoint x: 506, startPoint y: 247, endPoint x: 434, endPoint y: 161, distance: 112.0
click at [346, 146] on quentale-workspace at bounding box center [296, 137] width 593 height 275
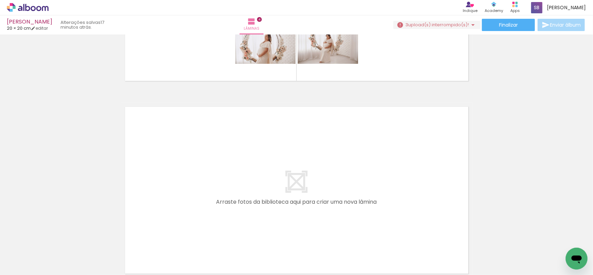
scroll to position [729, 0]
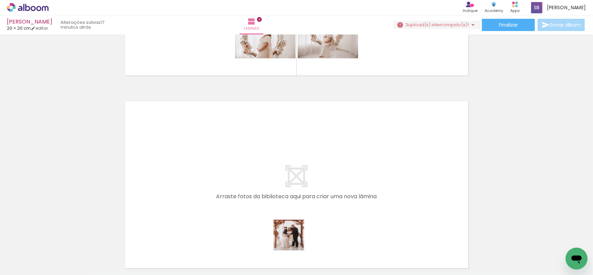
drag, startPoint x: 294, startPoint y: 240, endPoint x: 296, endPoint y: 192, distance: 48.6
click at [296, 192] on quentale-workspace at bounding box center [296, 137] width 593 height 275
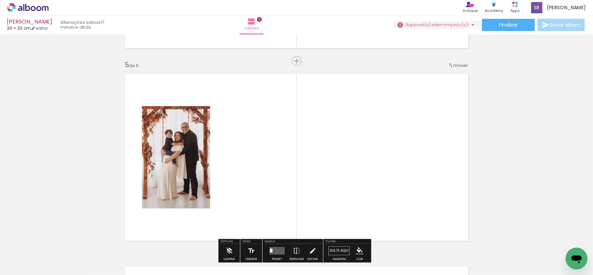
scroll to position [780, 0]
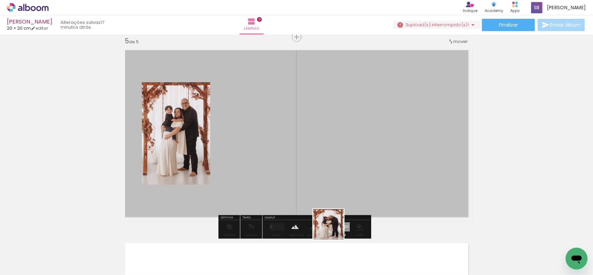
drag, startPoint x: 333, startPoint y: 230, endPoint x: 339, endPoint y: 123, distance: 107.4
click at [337, 160] on quentale-workspace at bounding box center [296, 137] width 593 height 275
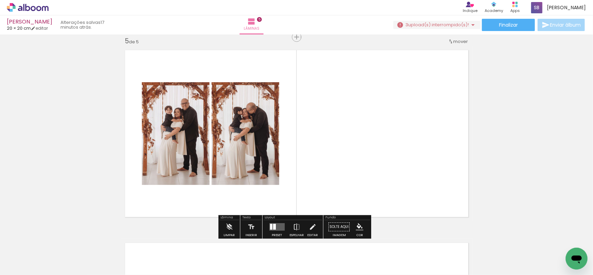
drag, startPoint x: 379, startPoint y: 254, endPoint x: 378, endPoint y: 163, distance: 91.5
click at [376, 161] on quentale-workspace at bounding box center [296, 137] width 593 height 275
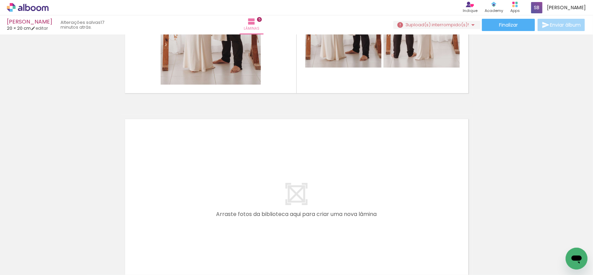
scroll to position [0, 839]
drag, startPoint x: 143, startPoint y: 254, endPoint x: 173, endPoint y: 201, distance: 61.6
click at [173, 201] on quentale-workspace at bounding box center [296, 137] width 593 height 275
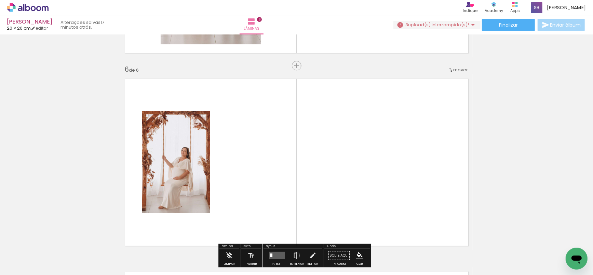
scroll to position [973, 0]
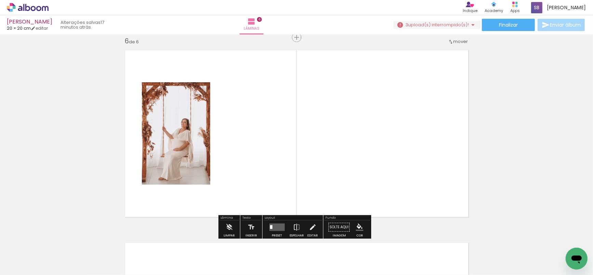
drag, startPoint x: 186, startPoint y: 252, endPoint x: 259, endPoint y: 146, distance: 128.9
click at [259, 146] on quentale-workspace at bounding box center [296, 137] width 593 height 275
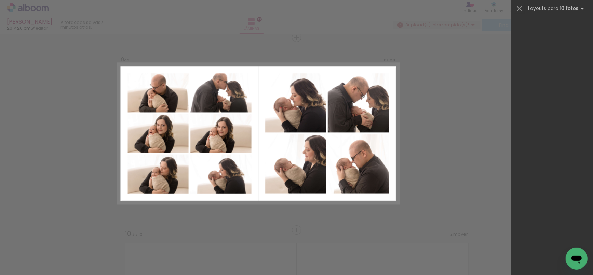
scroll to position [0, 1837]
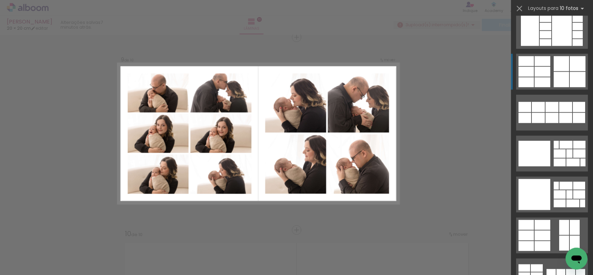
click at [562, 71] on quentale-layouter at bounding box center [552, 72] width 72 height 36
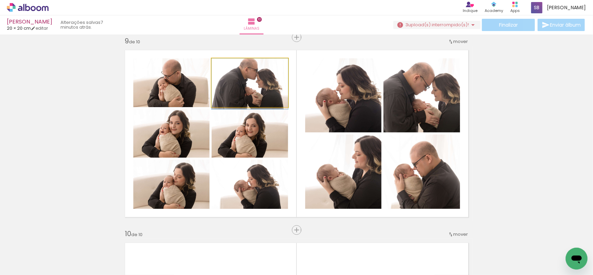
drag, startPoint x: 264, startPoint y: 83, endPoint x: 263, endPoint y: 90, distance: 7.4
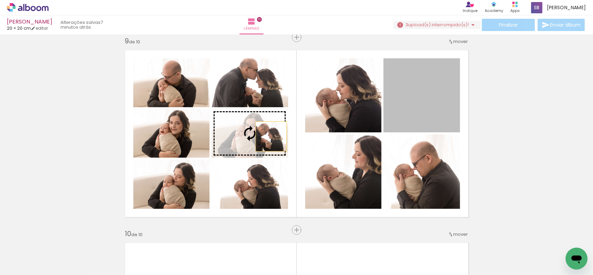
drag, startPoint x: 412, startPoint y: 106, endPoint x: 268, endPoint y: 137, distance: 147.2
click at [0, 0] on slot at bounding box center [0, 0] width 0 height 0
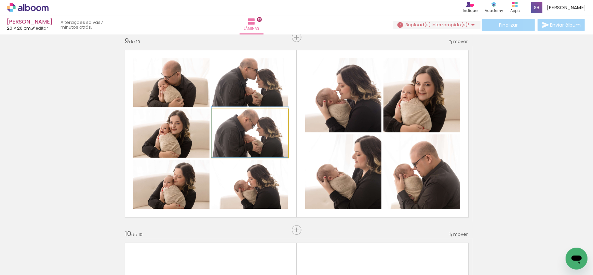
drag, startPoint x: 261, startPoint y: 143, endPoint x: 185, endPoint y: 90, distance: 93.0
click at [0, 0] on slot at bounding box center [0, 0] width 0 height 0
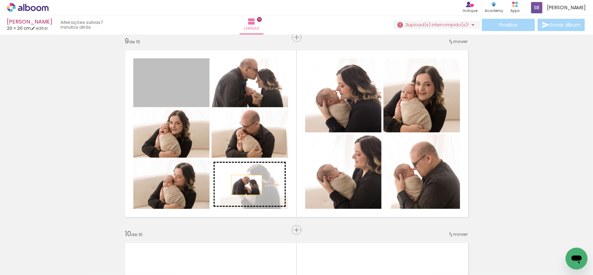
drag, startPoint x: 192, startPoint y: 90, endPoint x: 244, endPoint y: 185, distance: 107.8
click at [0, 0] on slot at bounding box center [0, 0] width 0 height 0
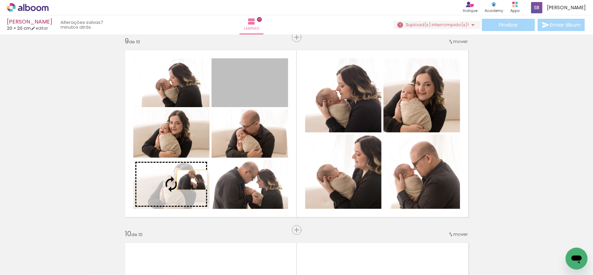
drag, startPoint x: 252, startPoint y: 91, endPoint x: 188, endPoint y: 181, distance: 110.1
click at [0, 0] on slot at bounding box center [0, 0] width 0 height 0
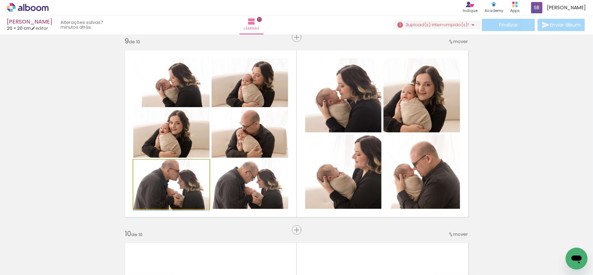
drag, startPoint x: 186, startPoint y: 191, endPoint x: 186, endPoint y: 201, distance: 9.6
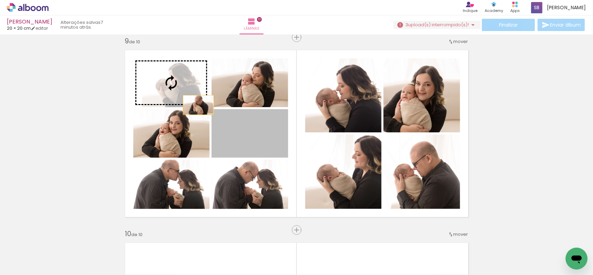
drag, startPoint x: 261, startPoint y: 137, endPoint x: 172, endPoint y: 83, distance: 104.1
click at [0, 0] on slot at bounding box center [0, 0] width 0 height 0
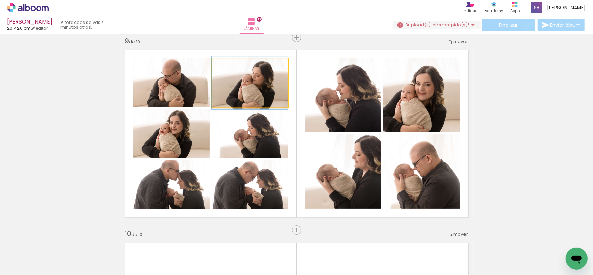
click at [238, 96] on quentale-photo at bounding box center [249, 82] width 77 height 49
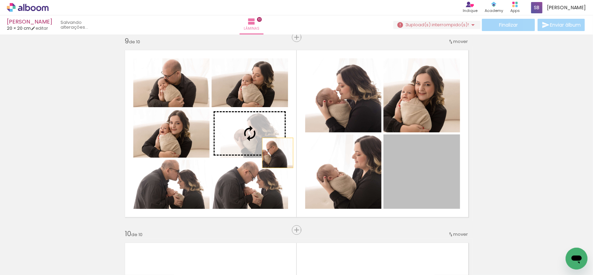
drag, startPoint x: 435, startPoint y: 182, endPoint x: 275, endPoint y: 152, distance: 163.5
click at [0, 0] on slot at bounding box center [0, 0] width 0 height 0
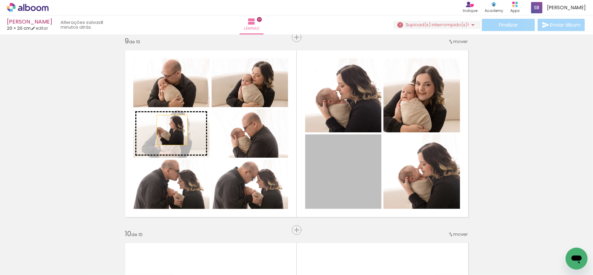
drag, startPoint x: 324, startPoint y: 176, endPoint x: 169, endPoint y: 130, distance: 161.8
click at [0, 0] on slot at bounding box center [0, 0] width 0 height 0
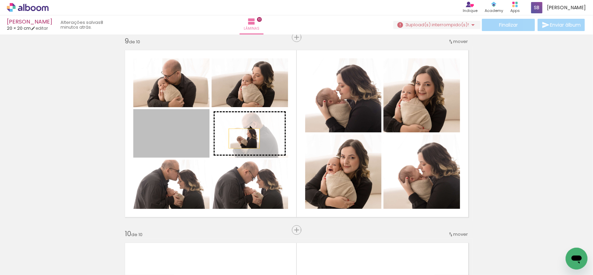
drag, startPoint x: 202, startPoint y: 141, endPoint x: 246, endPoint y: 140, distance: 44.1
click at [0, 0] on slot at bounding box center [0, 0] width 0 height 0
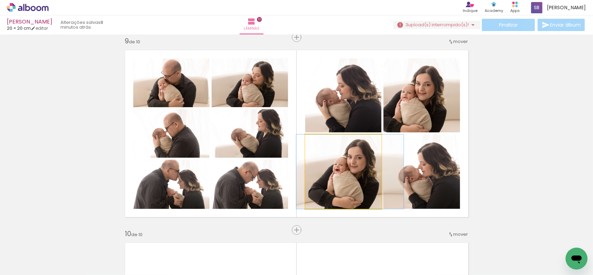
drag, startPoint x: 351, startPoint y: 166, endPoint x: 358, endPoint y: 168, distance: 7.1
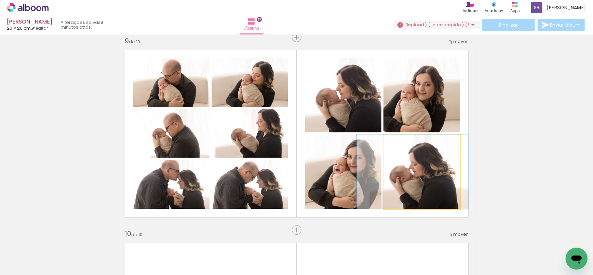
drag, startPoint x: 454, startPoint y: 181, endPoint x: 445, endPoint y: 180, distance: 9.0
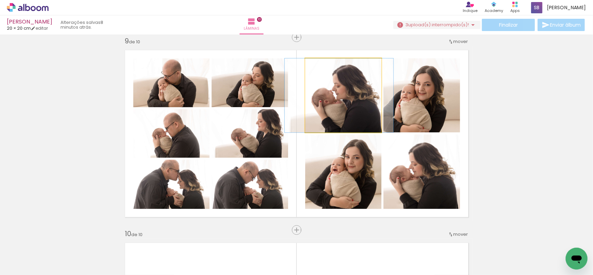
drag, startPoint x: 351, startPoint y: 107, endPoint x: 347, endPoint y: 108, distance: 4.3
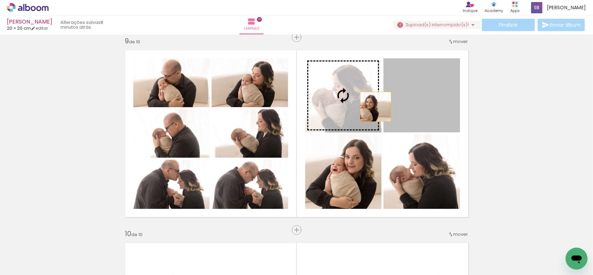
drag, startPoint x: 413, startPoint y: 111, endPoint x: 367, endPoint y: 107, distance: 46.3
click at [0, 0] on slot at bounding box center [0, 0] width 0 height 0
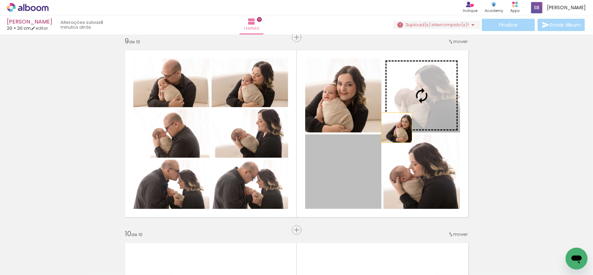
drag, startPoint x: 352, startPoint y: 179, endPoint x: 398, endPoint y: 122, distance: 72.9
click at [0, 0] on slot at bounding box center [0, 0] width 0 height 0
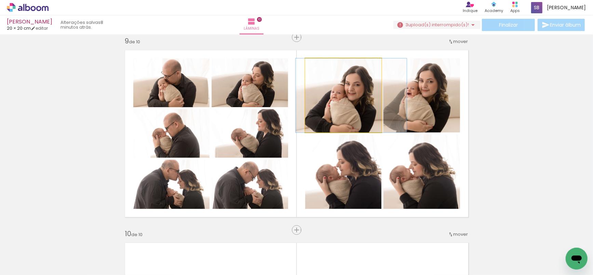
drag, startPoint x: 350, startPoint y: 107, endPoint x: 358, endPoint y: 109, distance: 8.0
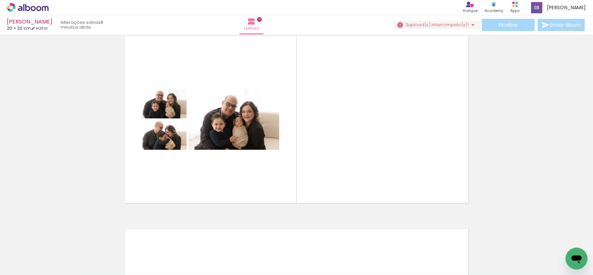
scroll to position [1778, 0]
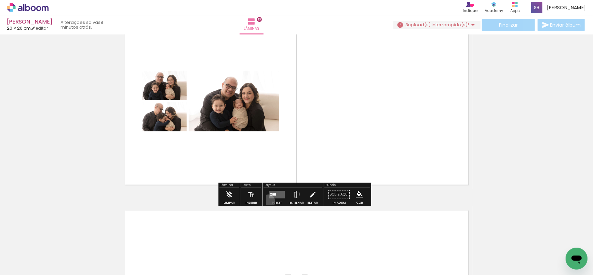
click at [267, 202] on div at bounding box center [276, 195] width 18 height 14
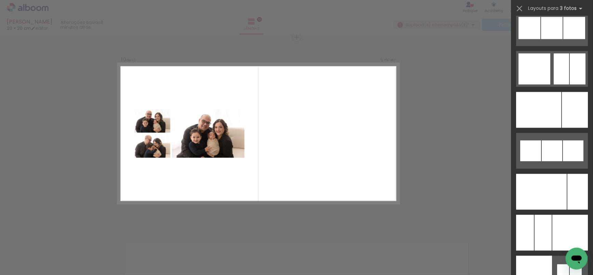
scroll to position [8676, 0]
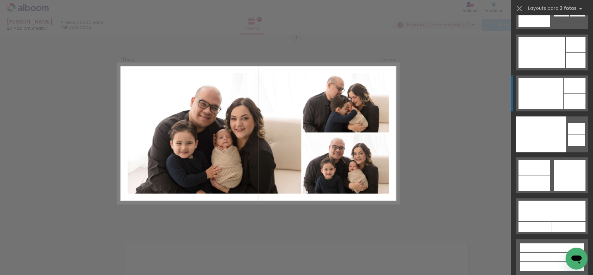
click at [553, 97] on div at bounding box center [540, 93] width 44 height 31
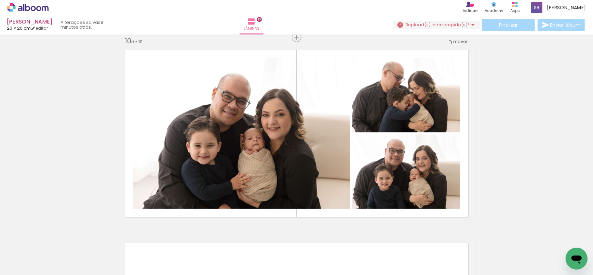
click at [38, 10] on icon at bounding box center [28, 7] width 42 height 9
